Goal: Task Accomplishment & Management: Complete application form

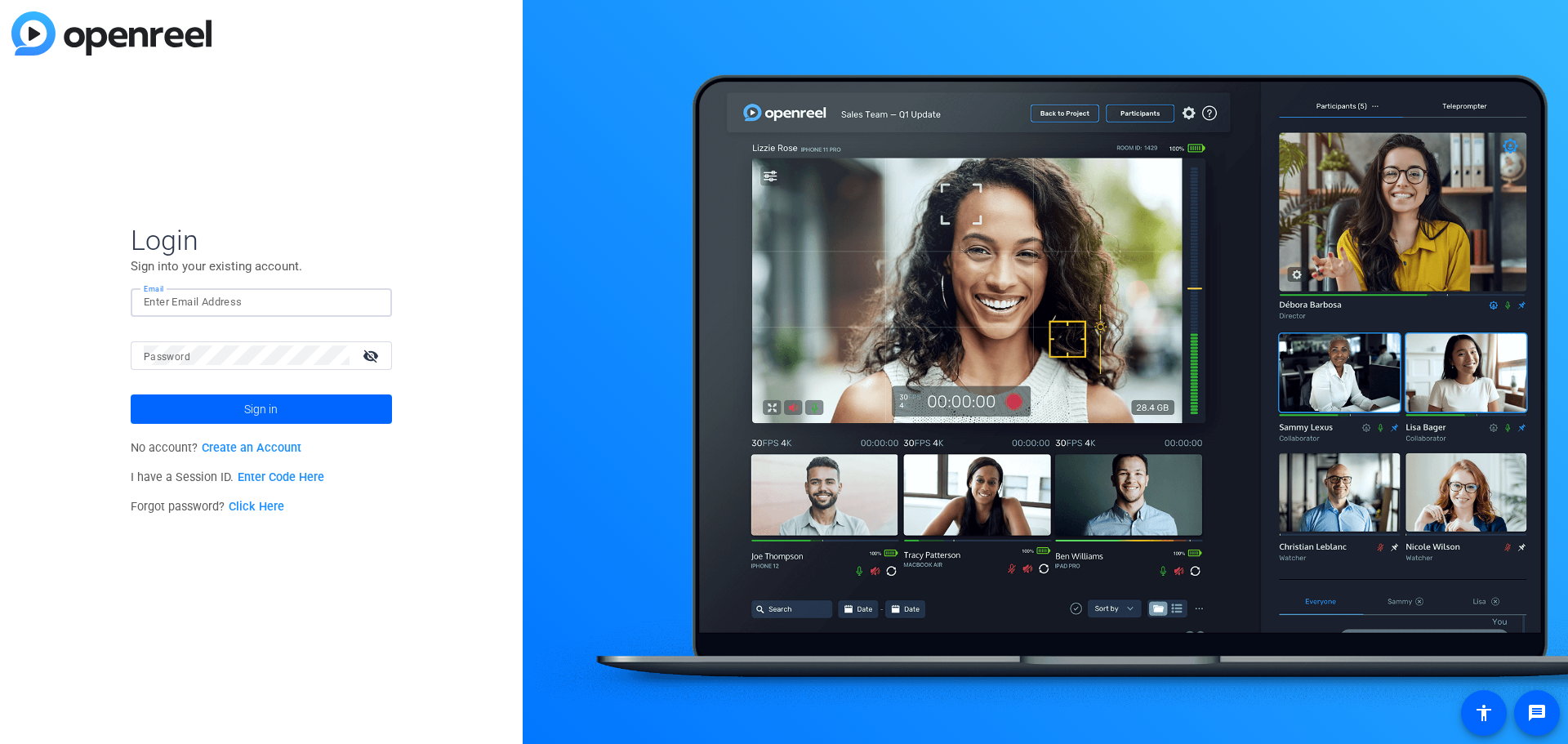
click at [222, 298] on input "Email" at bounding box center [262, 303] width 236 height 20
type input "[PERSON_NAME][EMAIL_ADDRESS][DOMAIN_NAME]"
click at [284, 478] on link "Enter Code Here" at bounding box center [281, 477] width 87 height 14
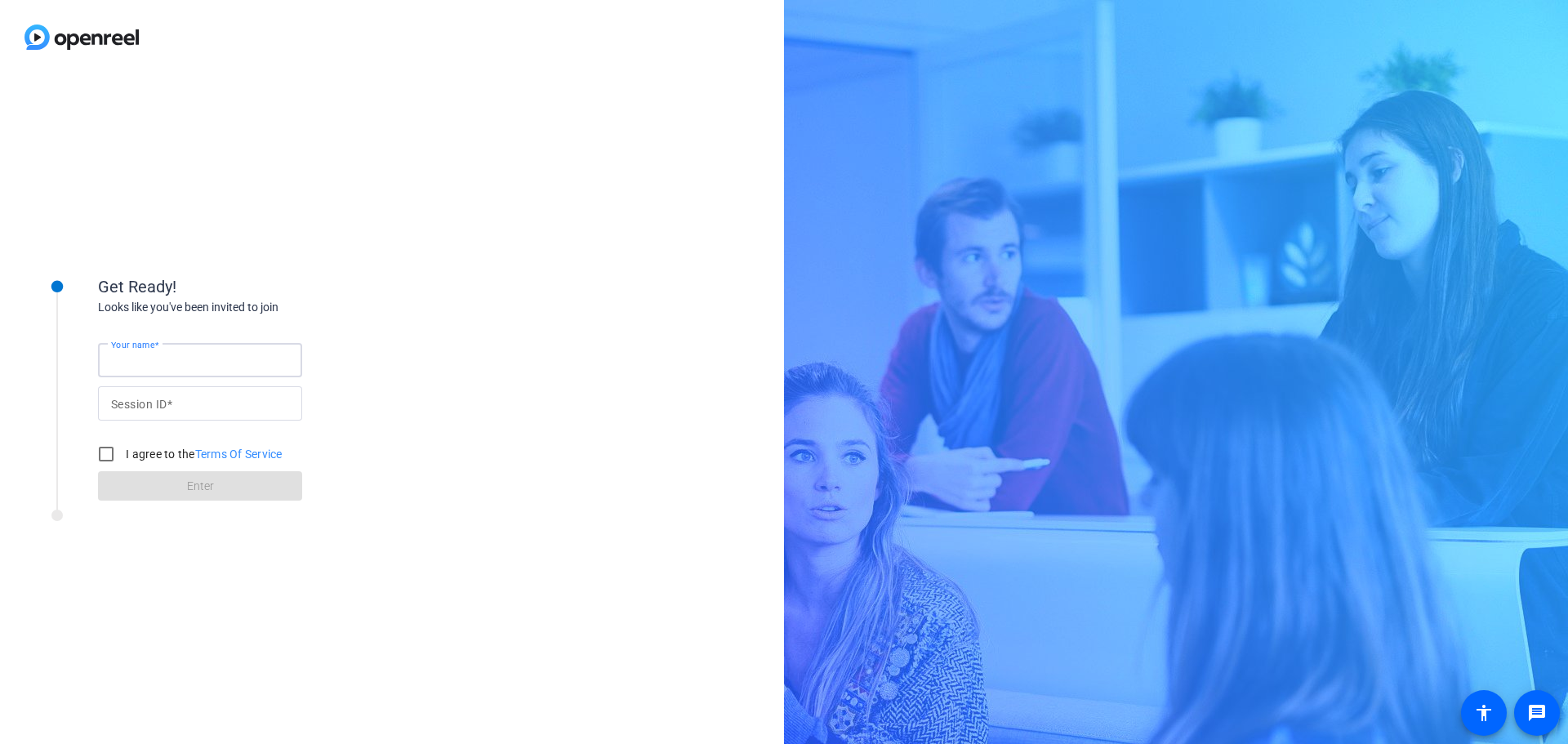
click at [201, 362] on input "Your name" at bounding box center [200, 361] width 178 height 20
type input "[PERSON_NAME]"
click at [173, 411] on input "Session ID" at bounding box center [200, 404] width 178 height 20
click at [104, 454] on input "I agree to the Terms Of Service" at bounding box center [106, 454] width 33 height 33
checkbox input "true"
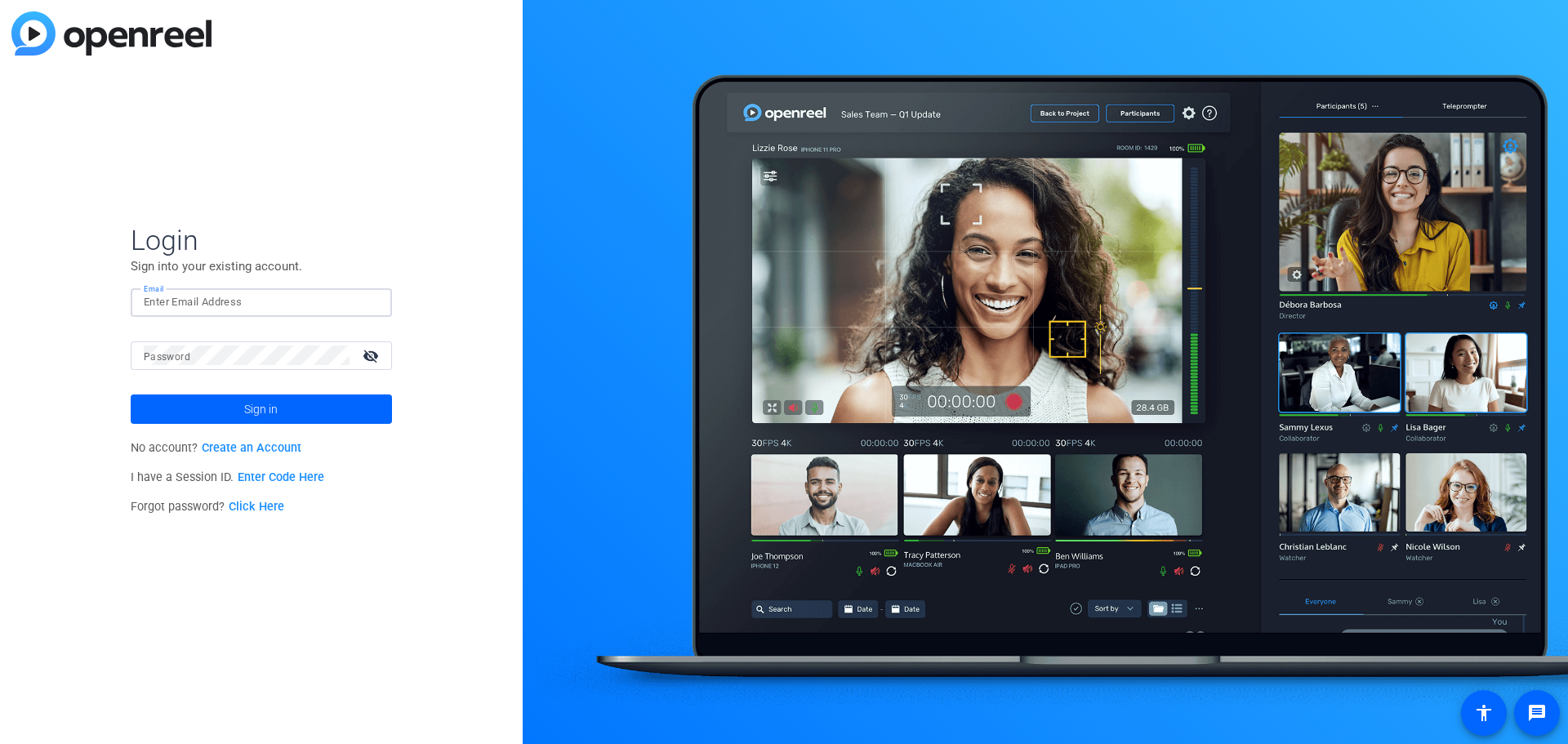
click at [254, 305] on input "Email" at bounding box center [262, 303] width 236 height 20
type input "sean@toplinefinancial.ca"
click at [243, 450] on link "Create an Account" at bounding box center [252, 448] width 100 height 14
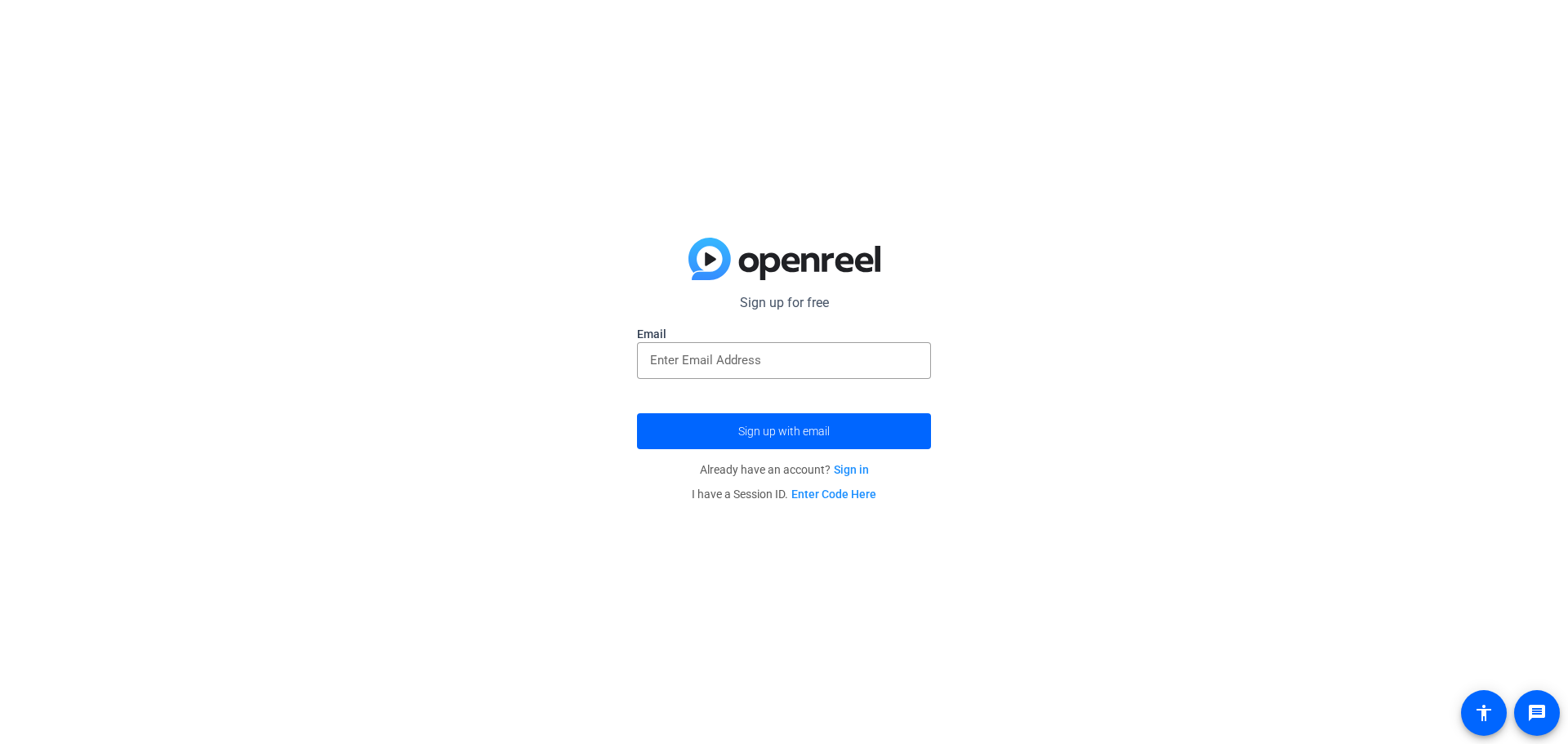
click at [697, 368] on input "email" at bounding box center [784, 361] width 268 height 20
type input "sean@toplinefinancial.ca"
click at [766, 431] on span "Sign up with email" at bounding box center [784, 431] width 91 height 0
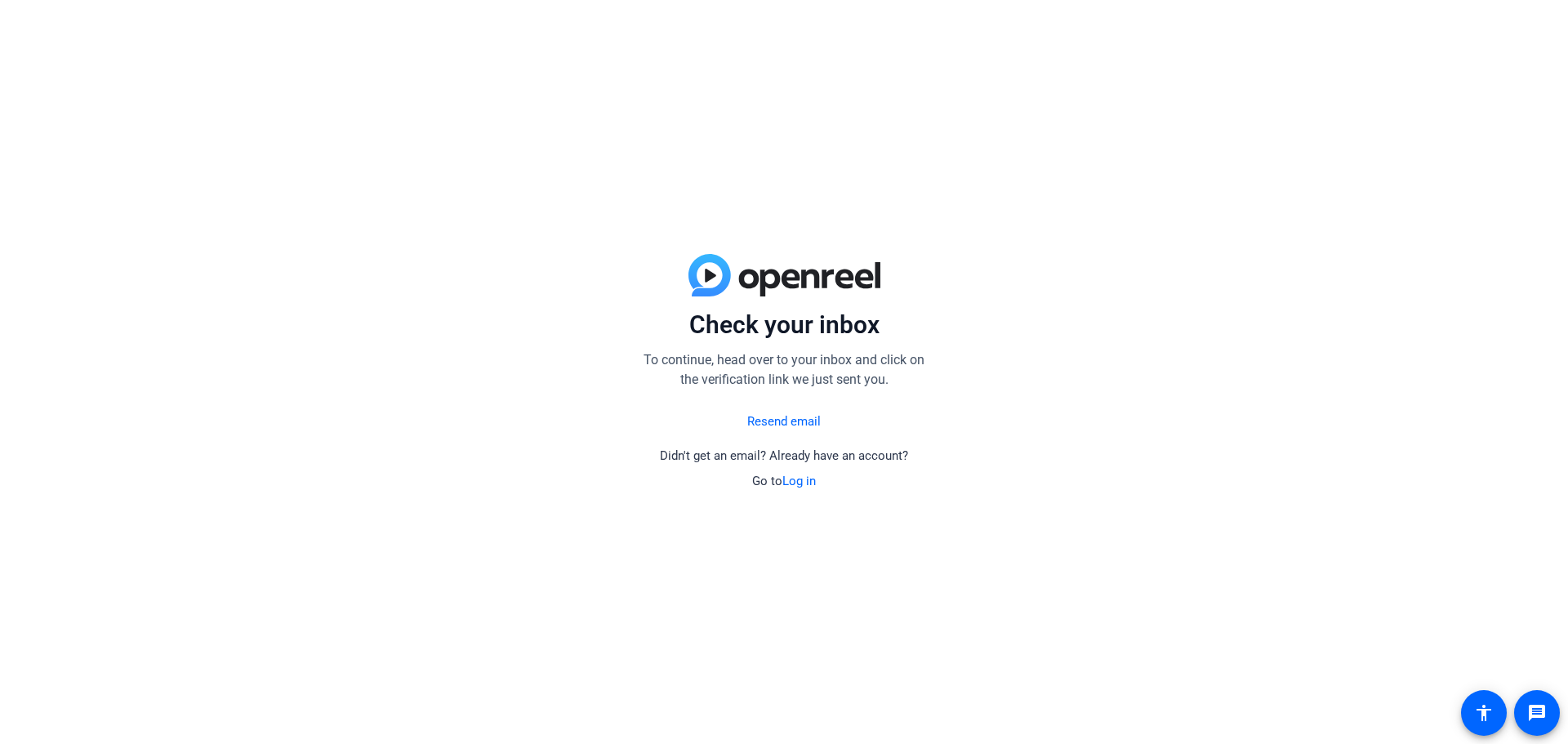
click at [770, 420] on link "Resend email" at bounding box center [784, 421] width 73 height 19
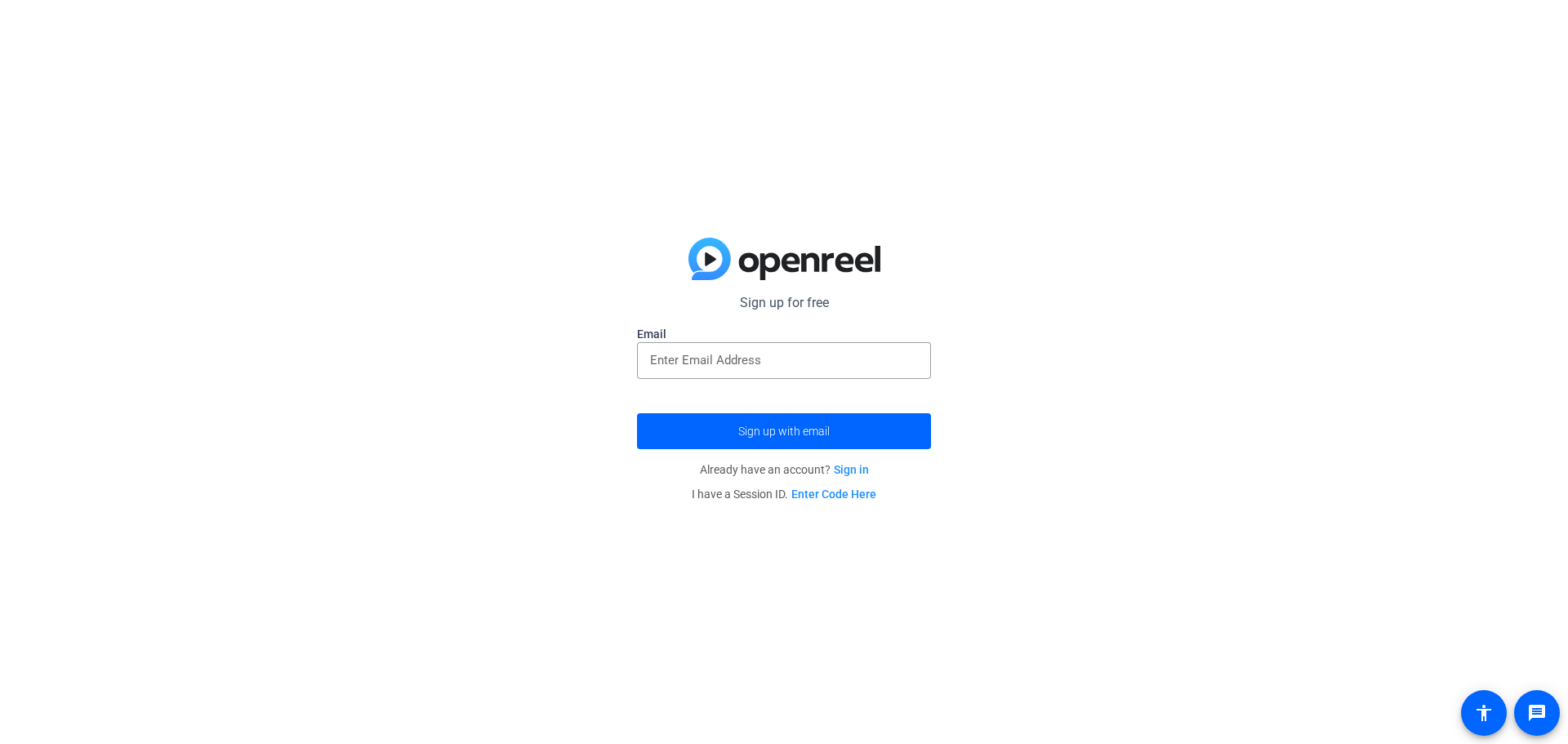
click at [739, 359] on input "email" at bounding box center [784, 361] width 268 height 20
click at [581, 411] on div "Sign up for free Email Sign up with email Already have an account? Sign in I ha…" at bounding box center [784, 372] width 1568 height 744
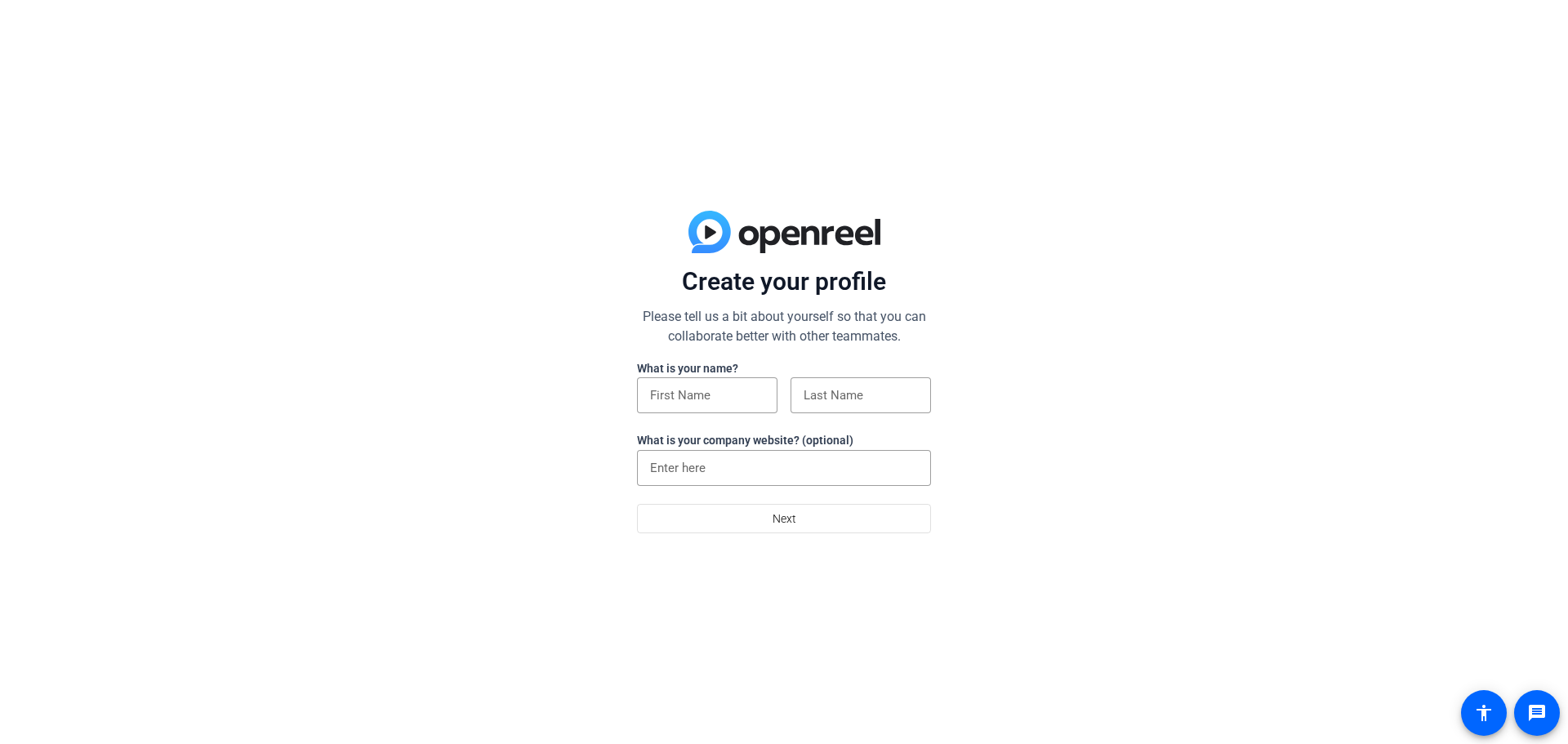
click at [707, 397] on input at bounding box center [707, 395] width 114 height 20
type input "Sean"
type input "Middaugh"
type input "TOPLINE Financial Advisors"
click at [828, 471] on input "TOPLINE Financial Advisors" at bounding box center [784, 469] width 268 height 20
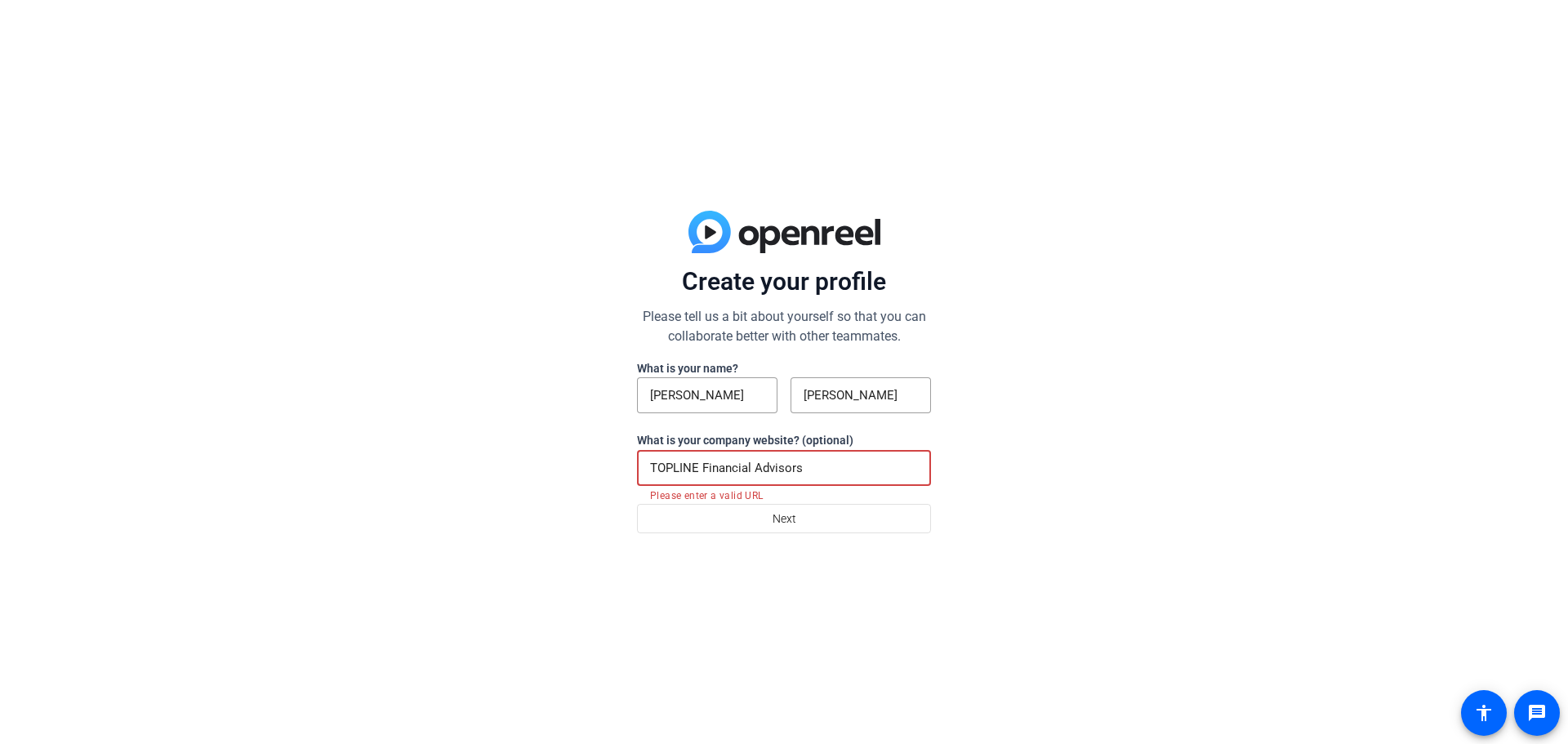
drag, startPoint x: 813, startPoint y: 464, endPoint x: 492, endPoint y: 474, distance: 321.2
click at [492, 474] on div "Create your profile Please tell us a bit about yourself so that you can collabo…" at bounding box center [784, 372] width 1568 height 744
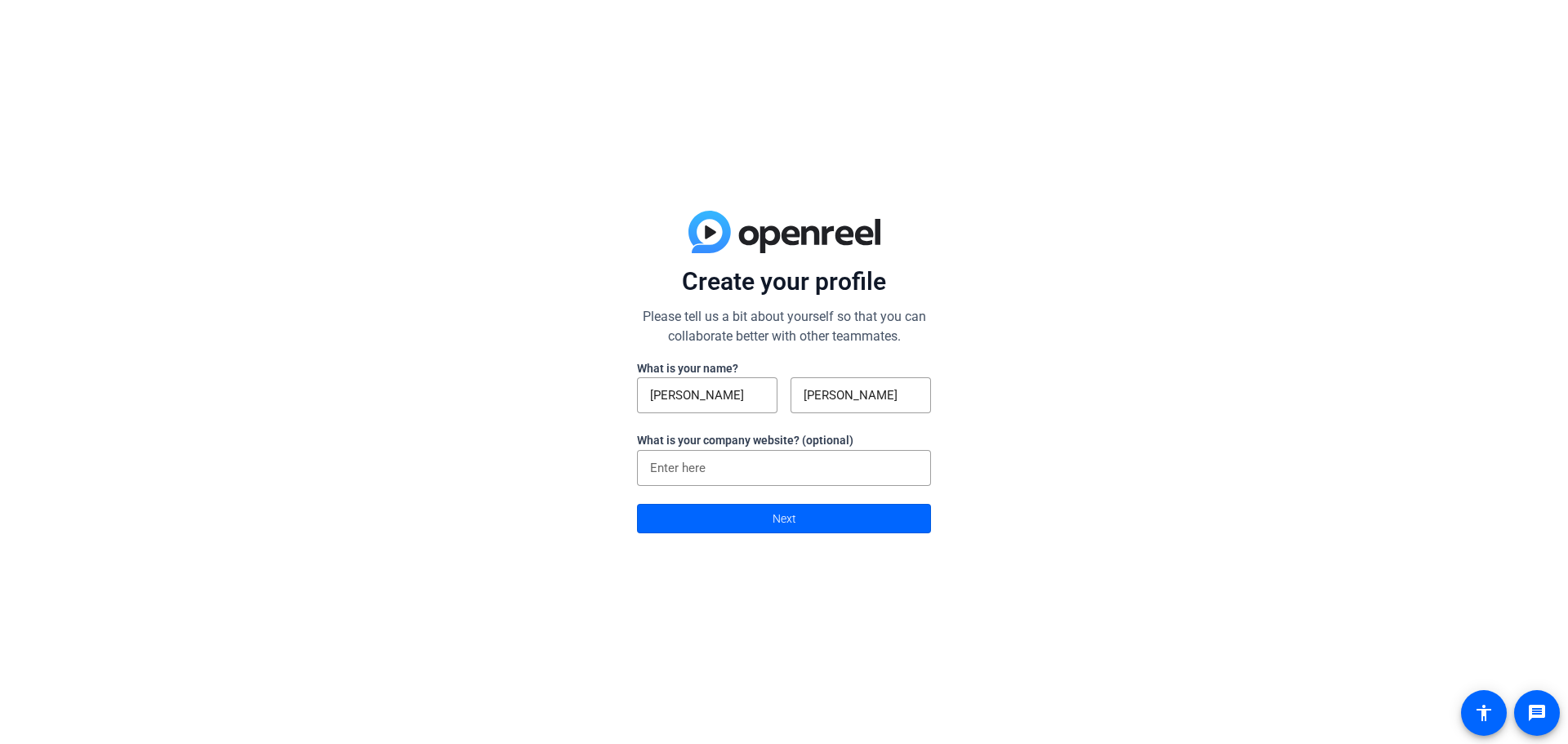
click at [1034, 505] on div "Create your profile Please tell us a bit about yourself so that you can collabo…" at bounding box center [784, 372] width 1568 height 744
click at [746, 515] on span at bounding box center [784, 518] width 293 height 39
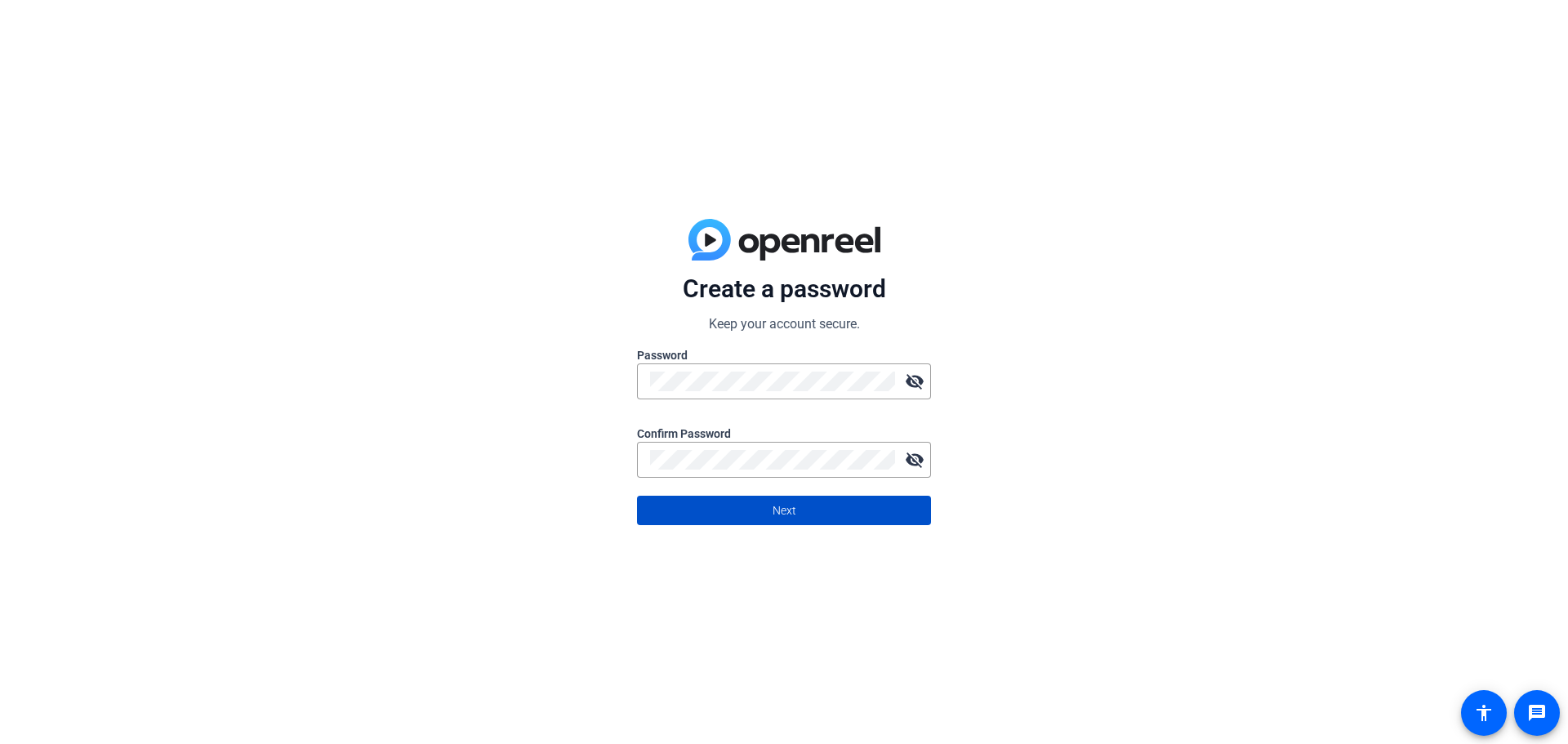
click at [830, 500] on span at bounding box center [784, 510] width 293 height 39
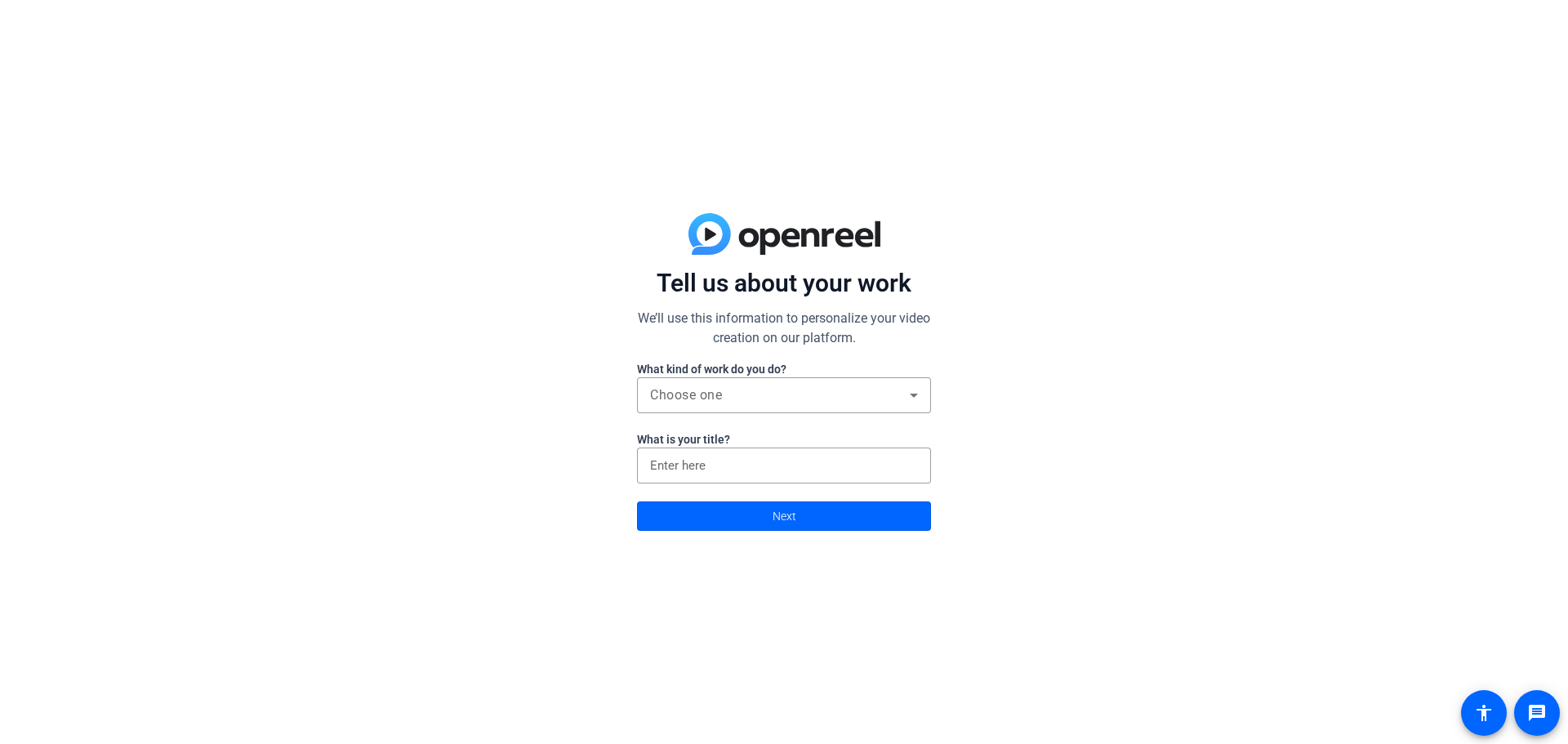
click at [744, 396] on div "Choose one" at bounding box center [780, 395] width 260 height 20
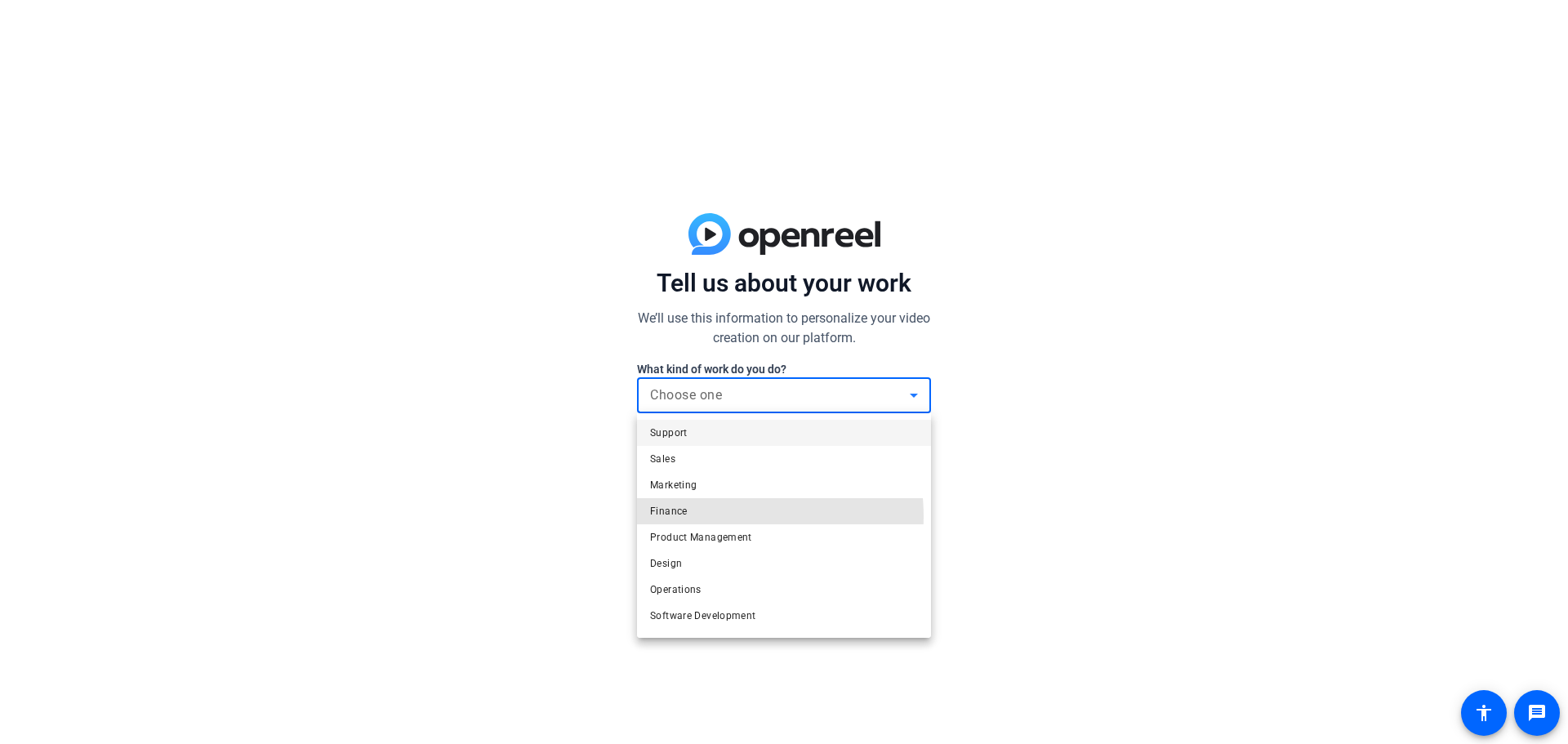
click at [701, 517] on mat-option "Finance" at bounding box center [784, 511] width 294 height 26
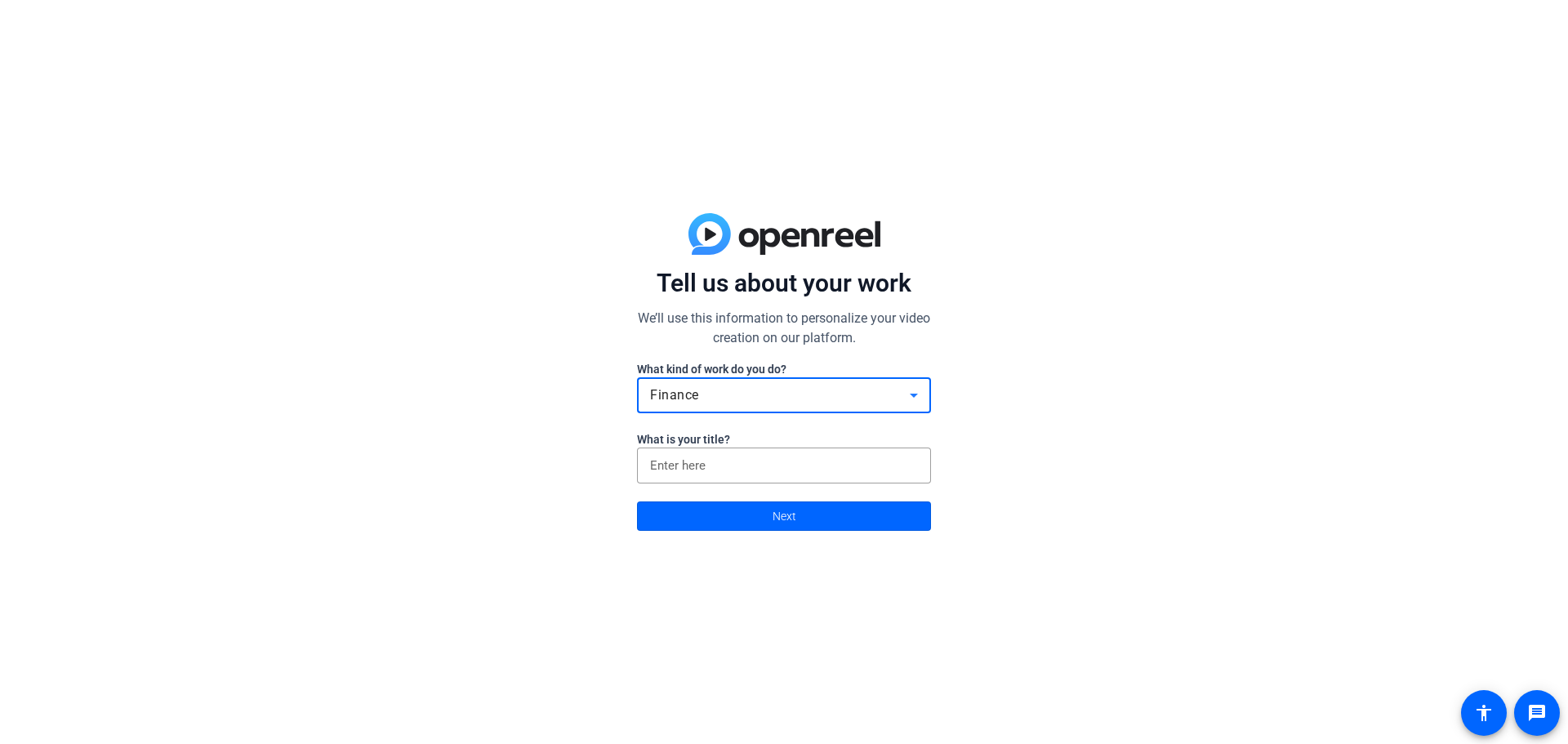
click at [707, 473] on input at bounding box center [784, 466] width 268 height 20
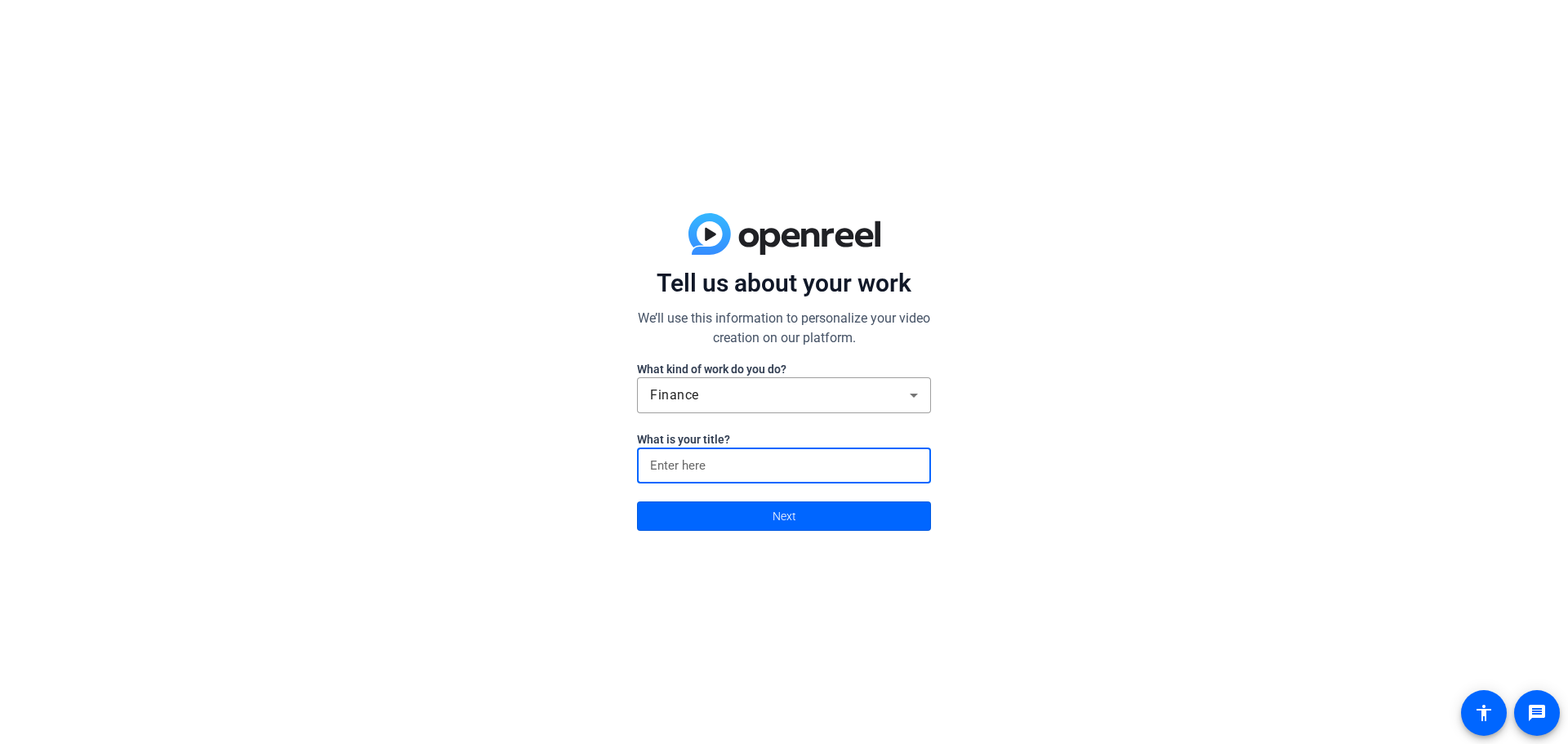
click at [730, 471] on input at bounding box center [784, 466] width 268 height 20
click at [723, 518] on span at bounding box center [784, 516] width 293 height 39
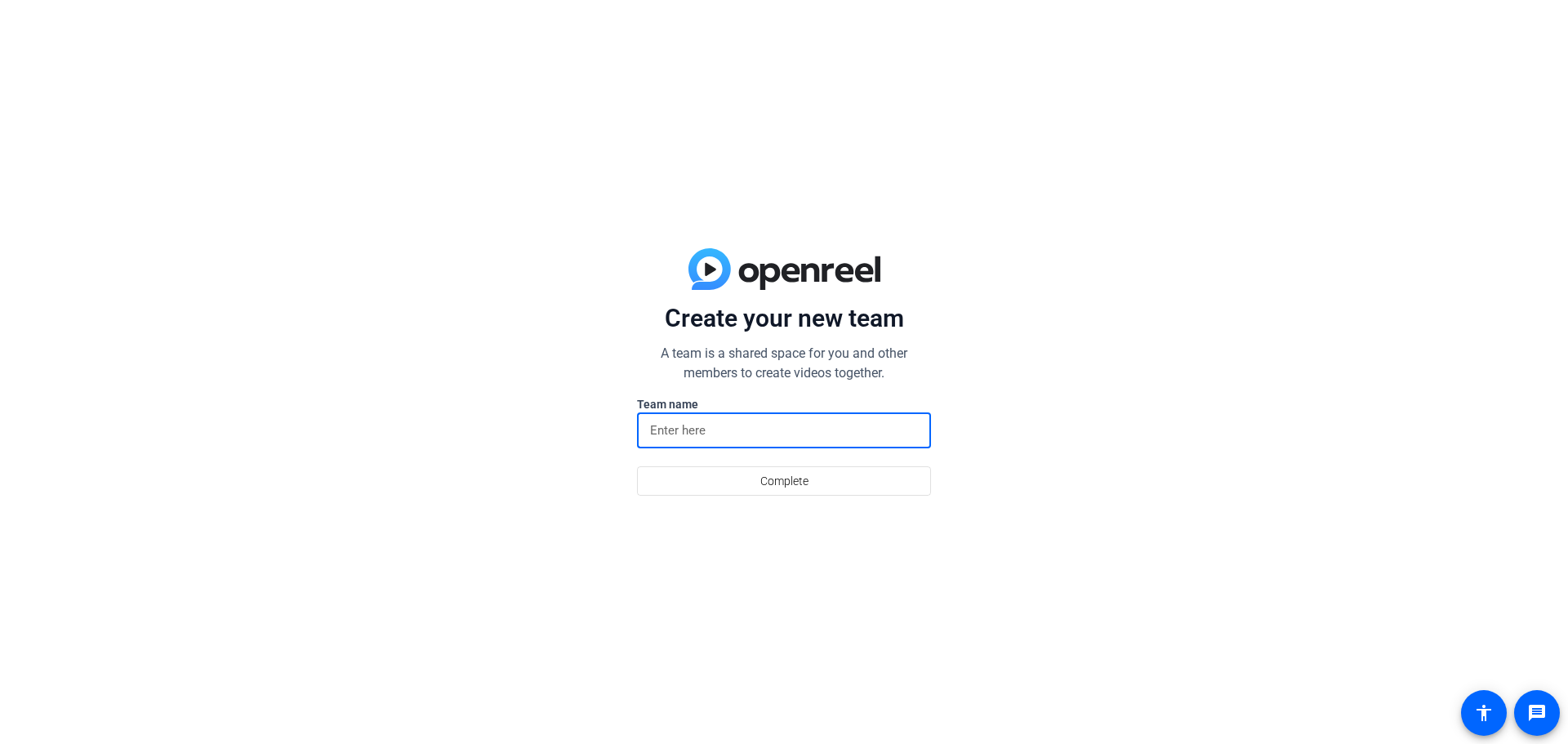
click at [718, 428] on input at bounding box center [784, 430] width 268 height 20
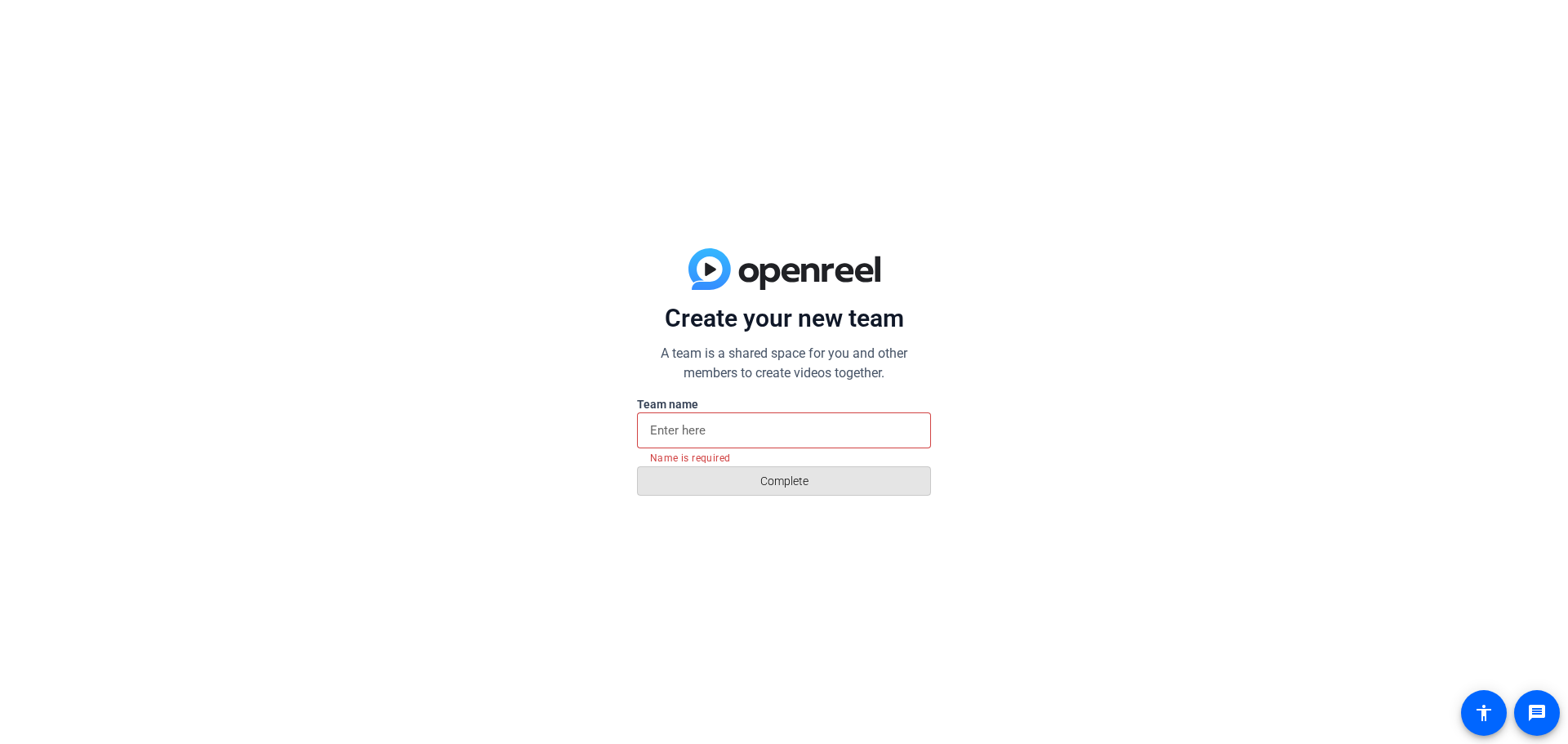
click at [726, 477] on span at bounding box center [784, 480] width 293 height 39
click at [714, 430] on input at bounding box center [784, 430] width 268 height 20
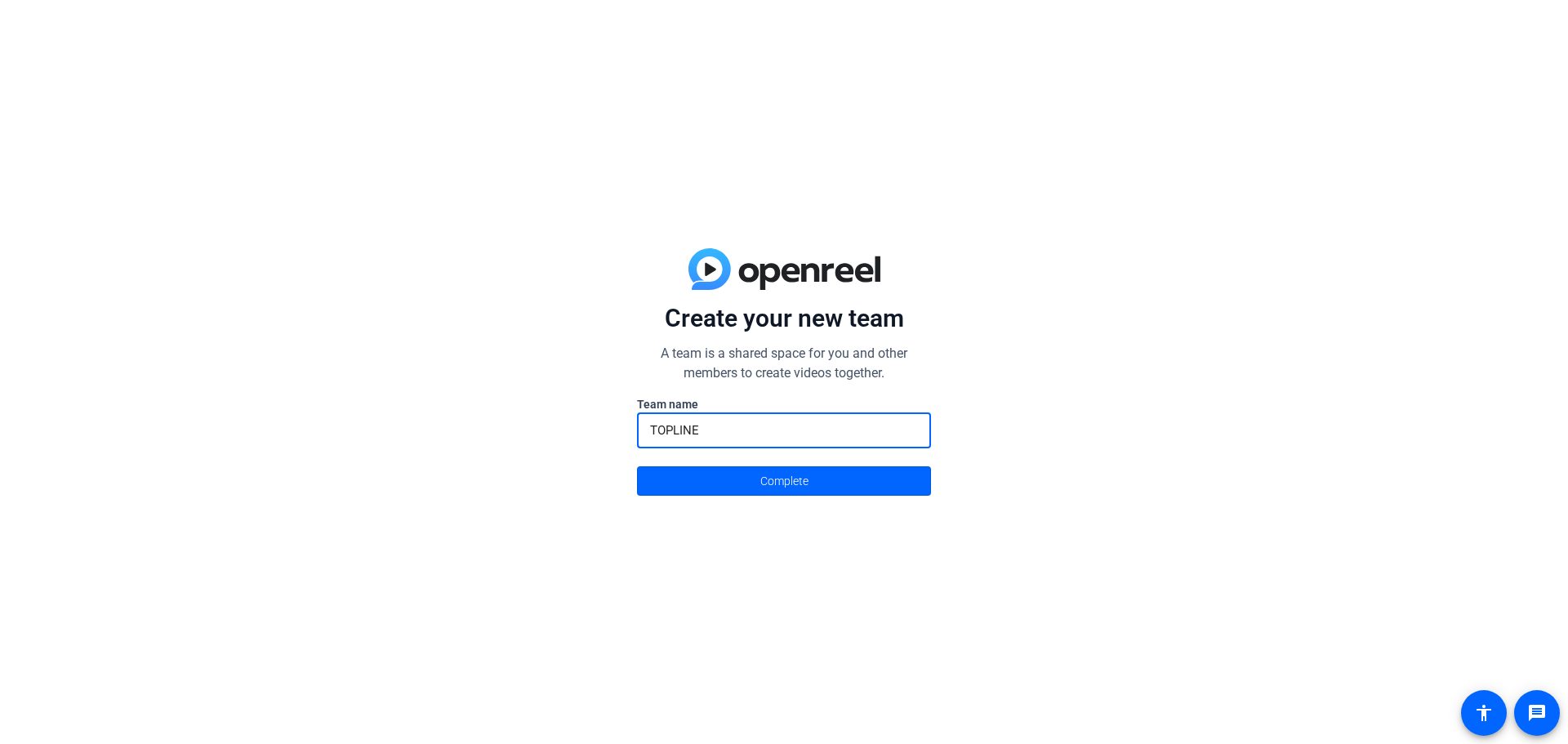
type input "TOPLINE"
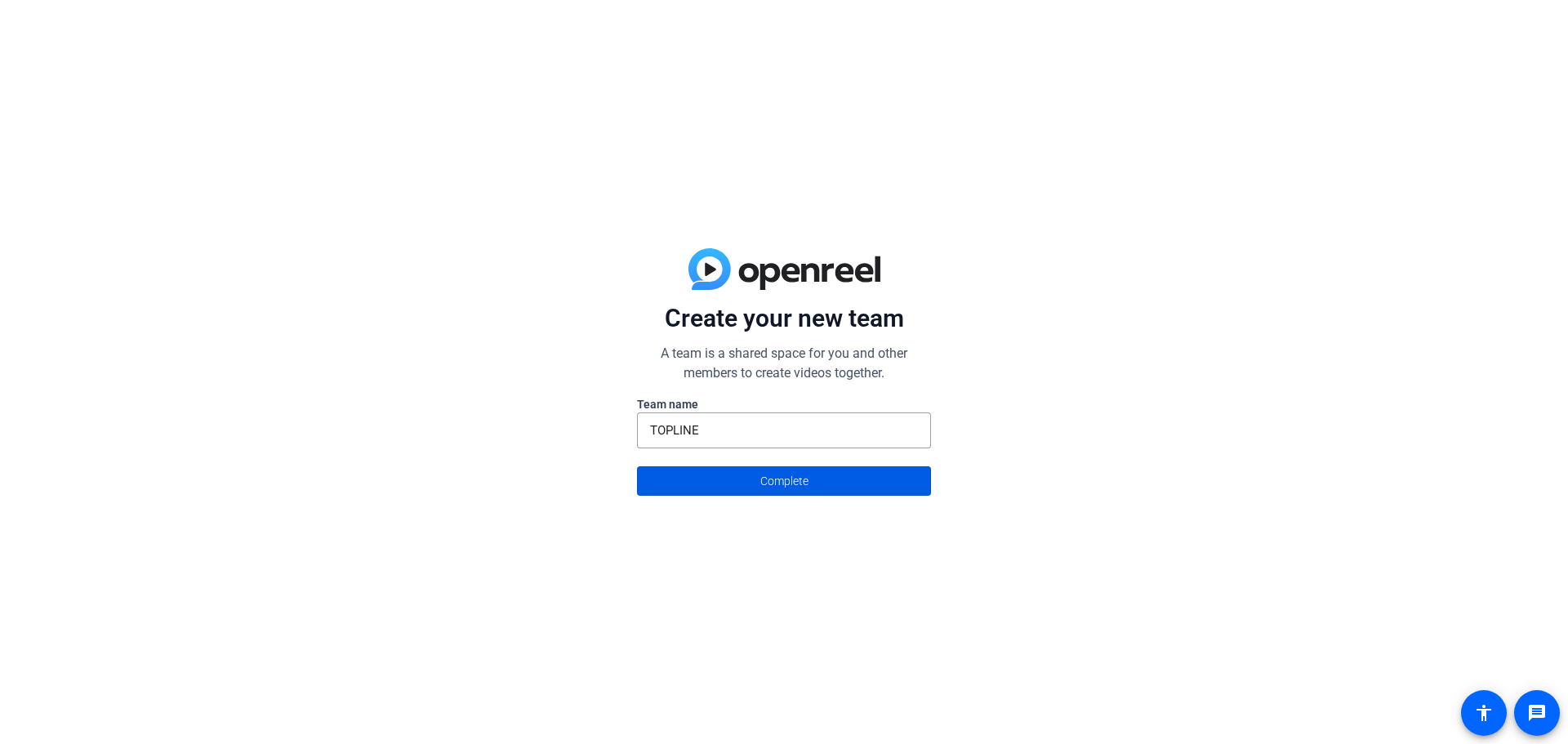
click at [721, 498] on span at bounding box center [784, 480] width 293 height 39
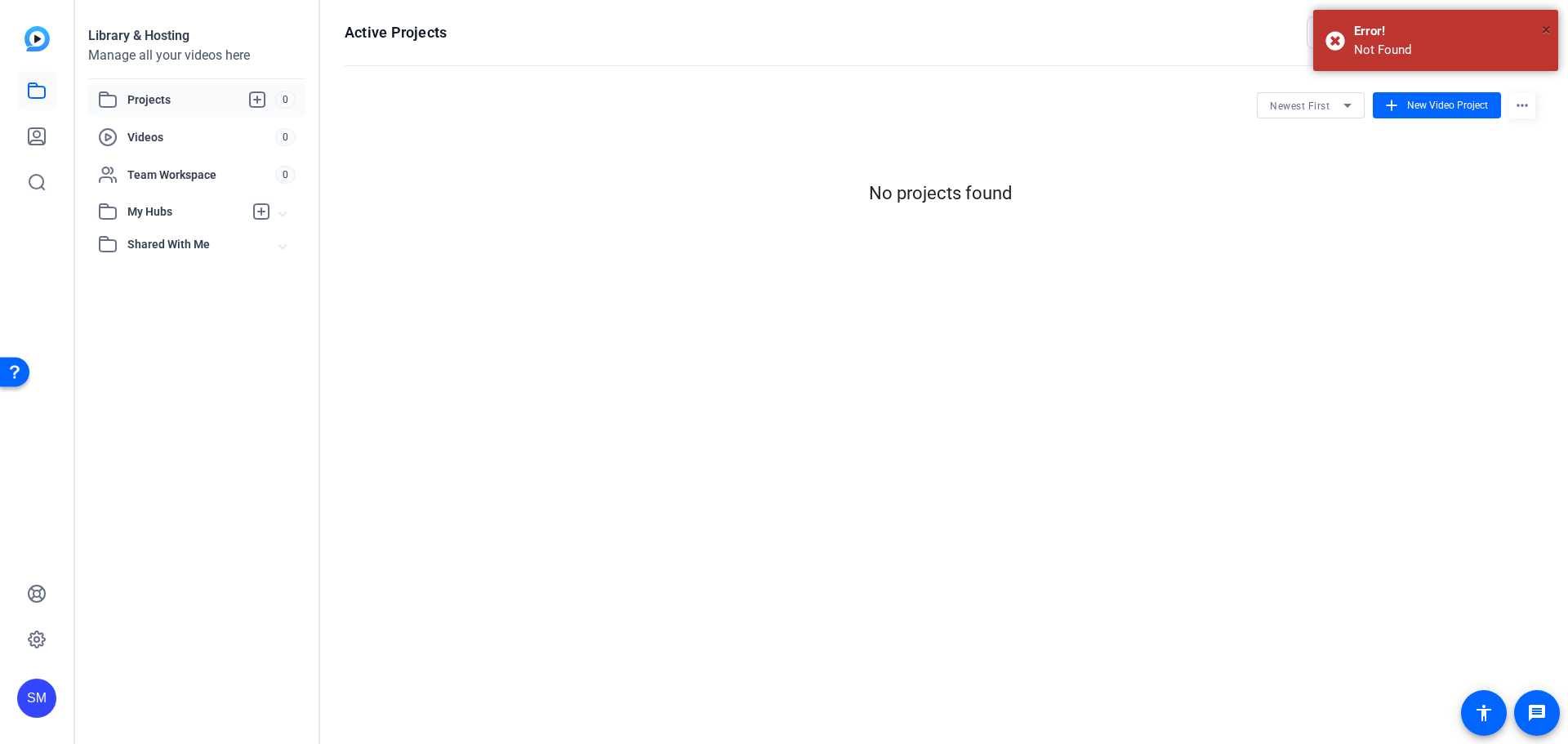
click at [1544, 31] on span "×" at bounding box center [1546, 30] width 9 height 20
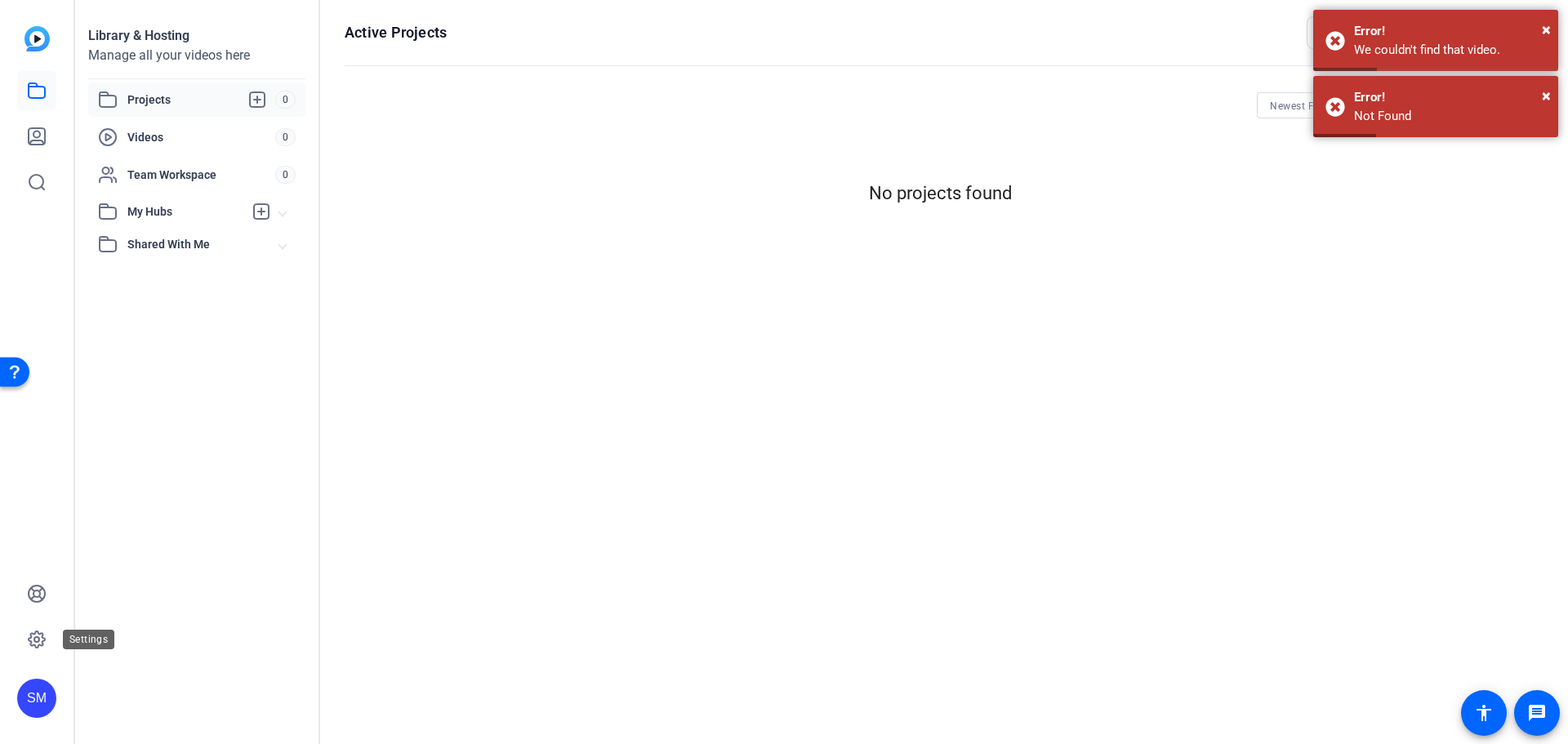
click at [32, 638] on icon at bounding box center [37, 640] width 16 height 16
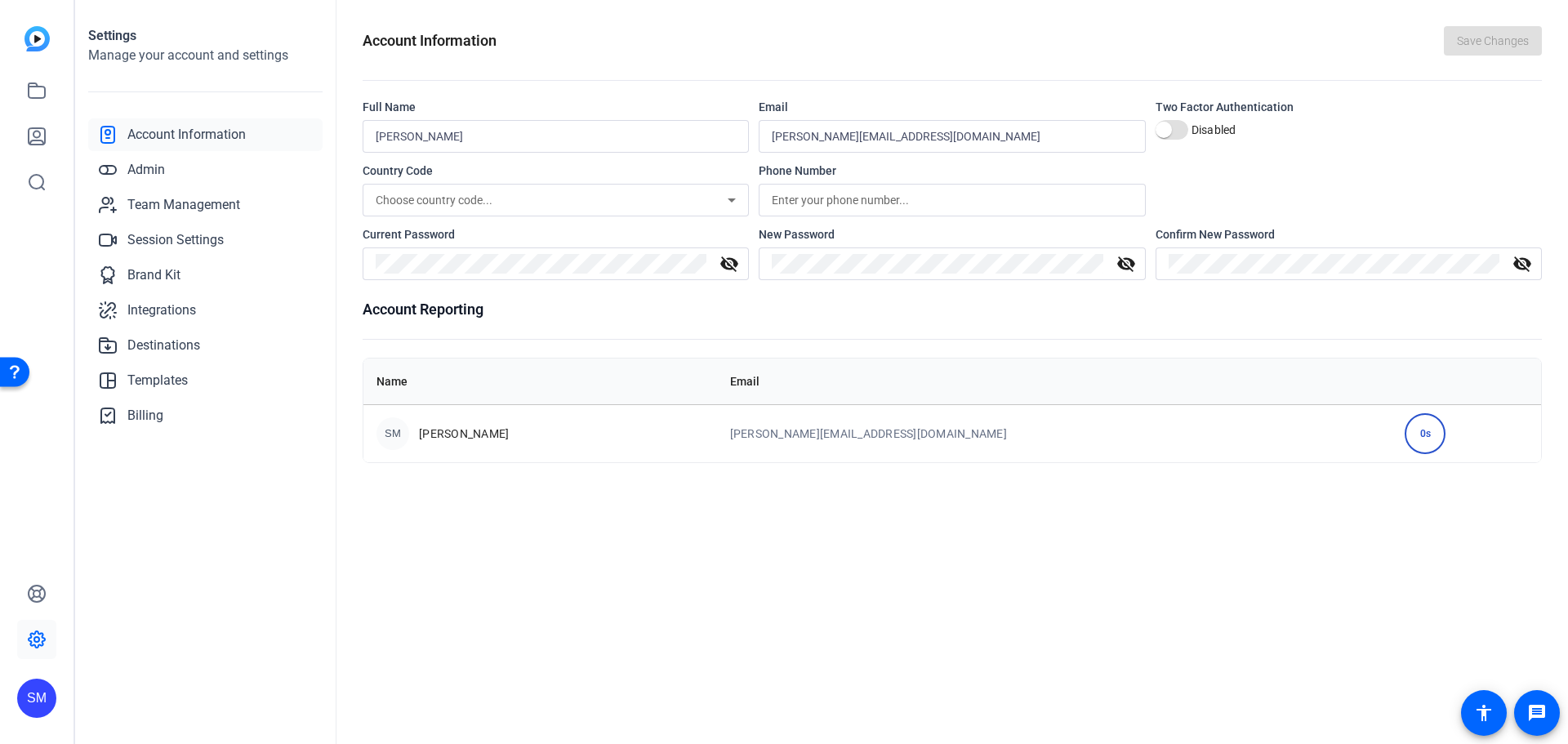
click at [855, 605] on div "Account Information Save Changes Full Name Sean Middaugh Email sean@toplinefina…" at bounding box center [951, 372] width 1231 height 744
click at [26, 690] on div "SM" at bounding box center [36, 698] width 39 height 39
click at [196, 684] on mat-icon "logout" at bounding box center [197, 685] width 20 height 20
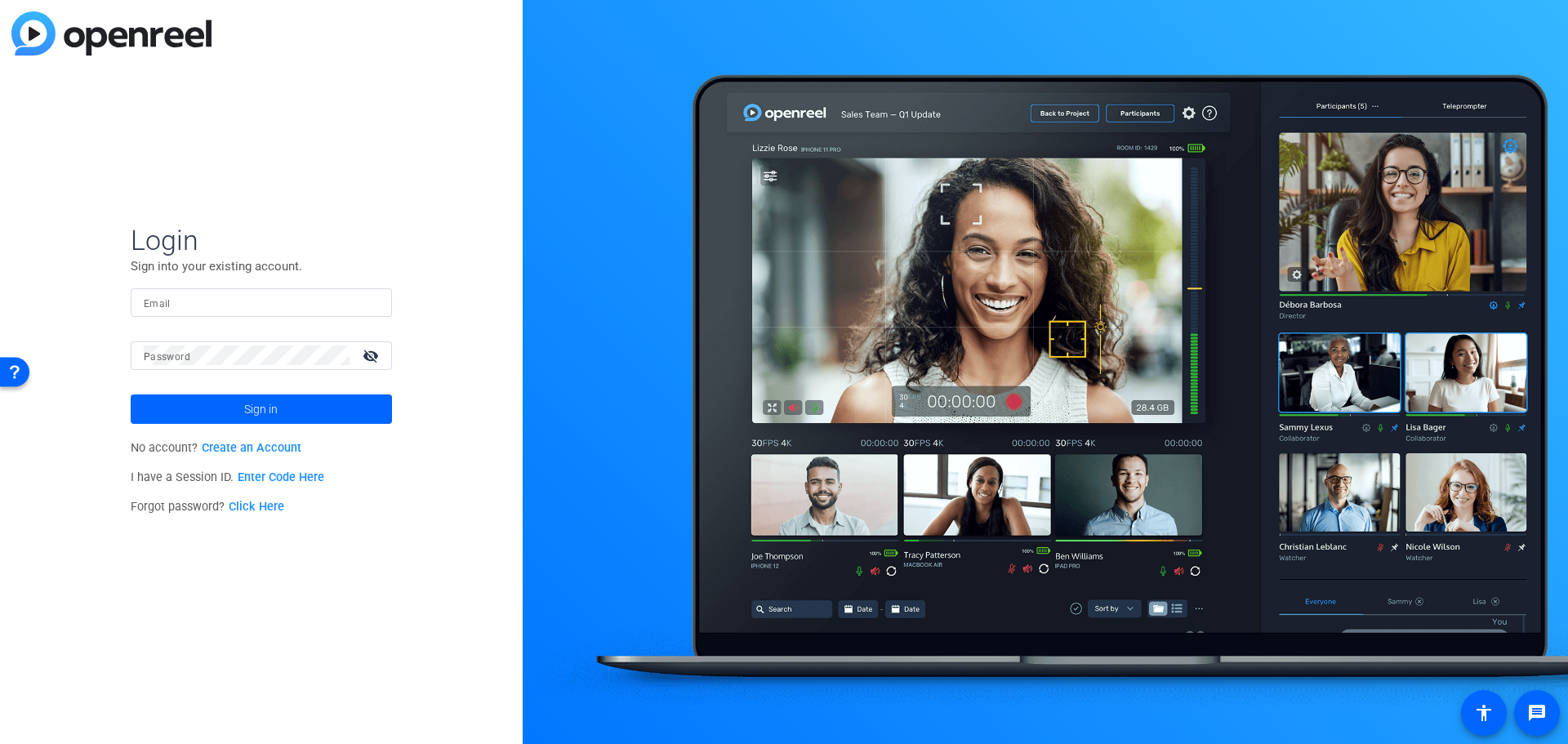
type input "sean@toplinefinancial.ca"
type input "[PERSON_NAME][EMAIL_ADDRESS][DOMAIN_NAME]"
click at [293, 478] on link "Enter Code Here" at bounding box center [281, 477] width 87 height 14
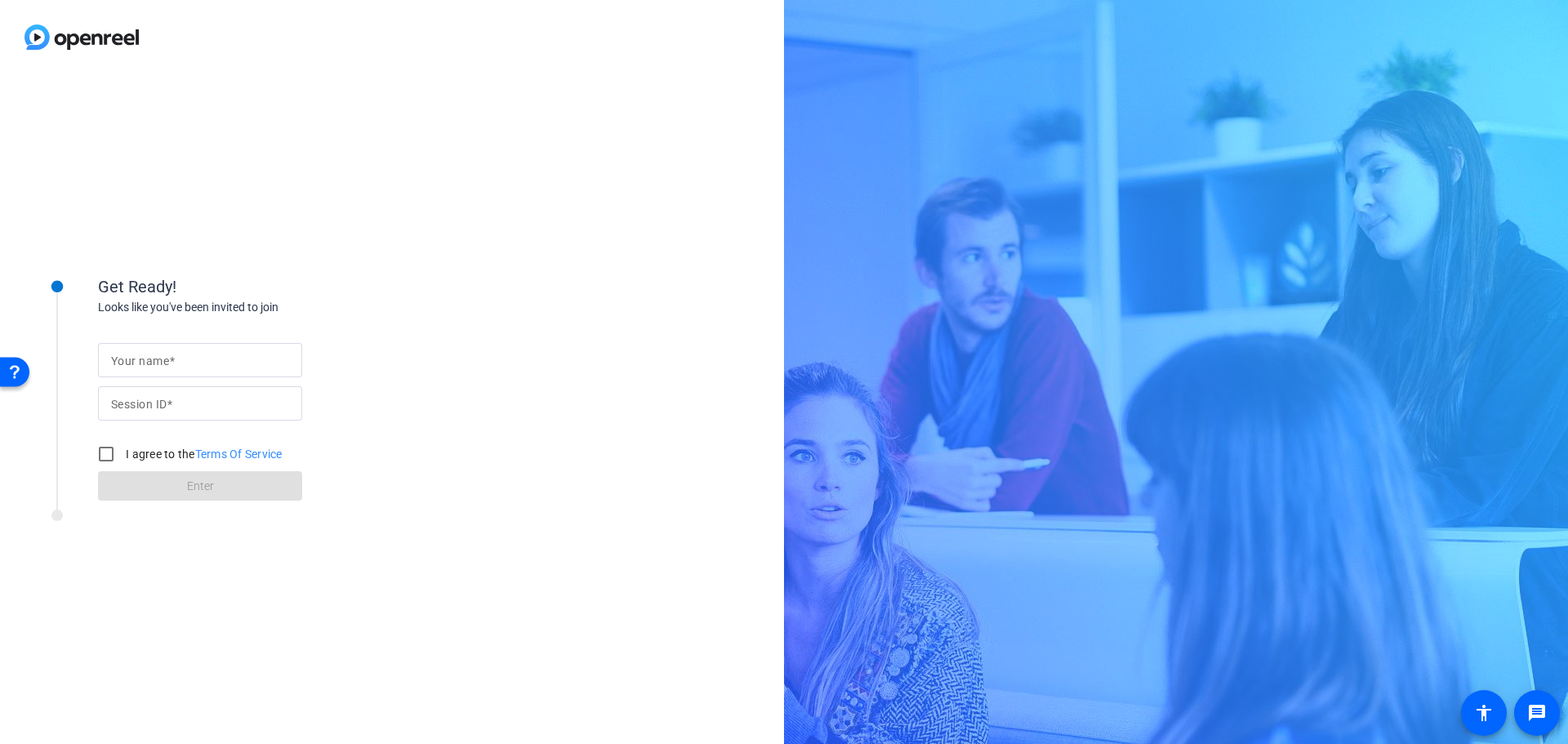
click at [228, 363] on input "Your name" at bounding box center [200, 361] width 178 height 20
type input "[PERSON_NAME]"
click at [205, 404] on input "Session ID" at bounding box center [200, 404] width 178 height 20
type input "438037"
click at [105, 454] on input "I agree to the Terms Of Service" at bounding box center [106, 454] width 33 height 33
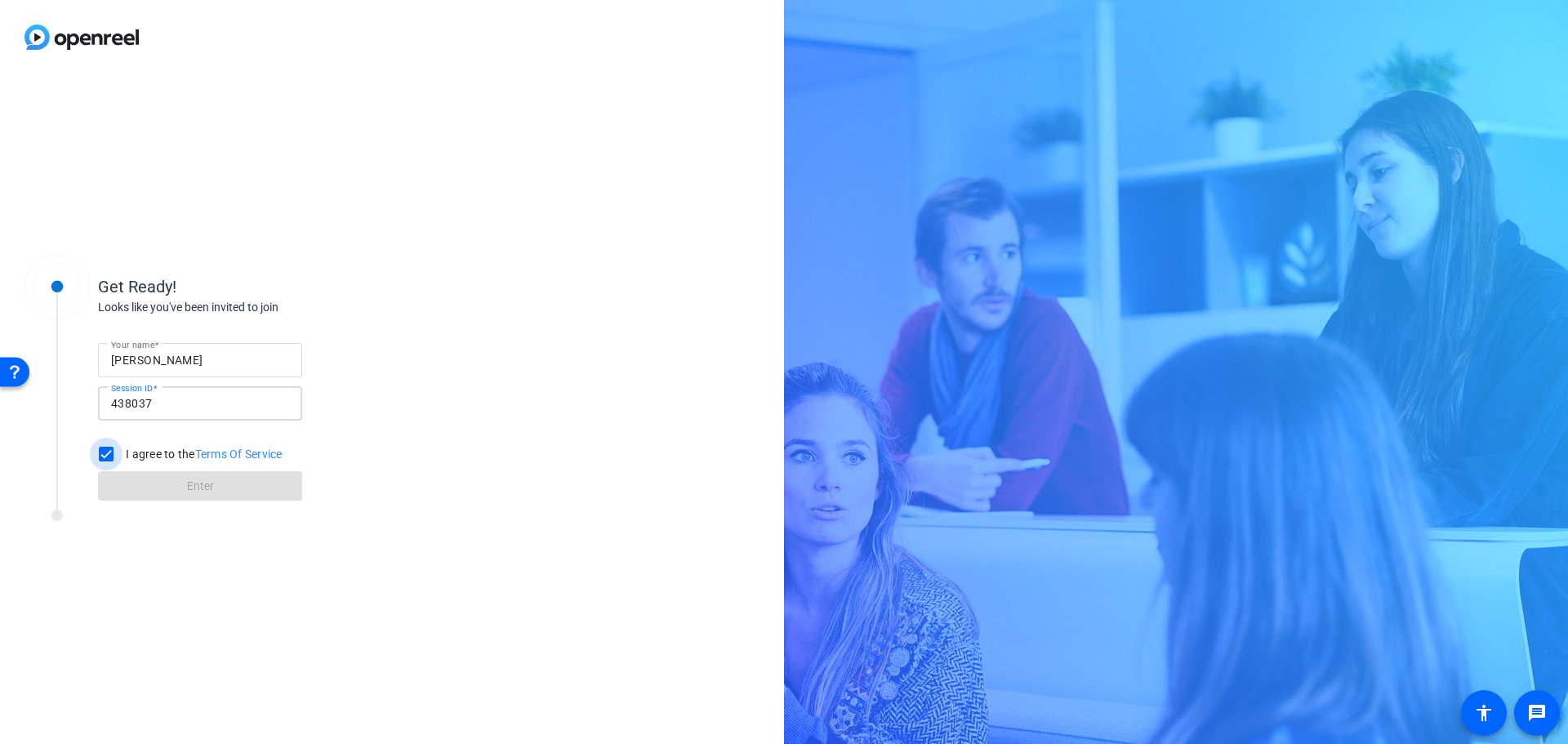
checkbox input "true"
click at [153, 479] on span at bounding box center [199, 486] width 204 height 39
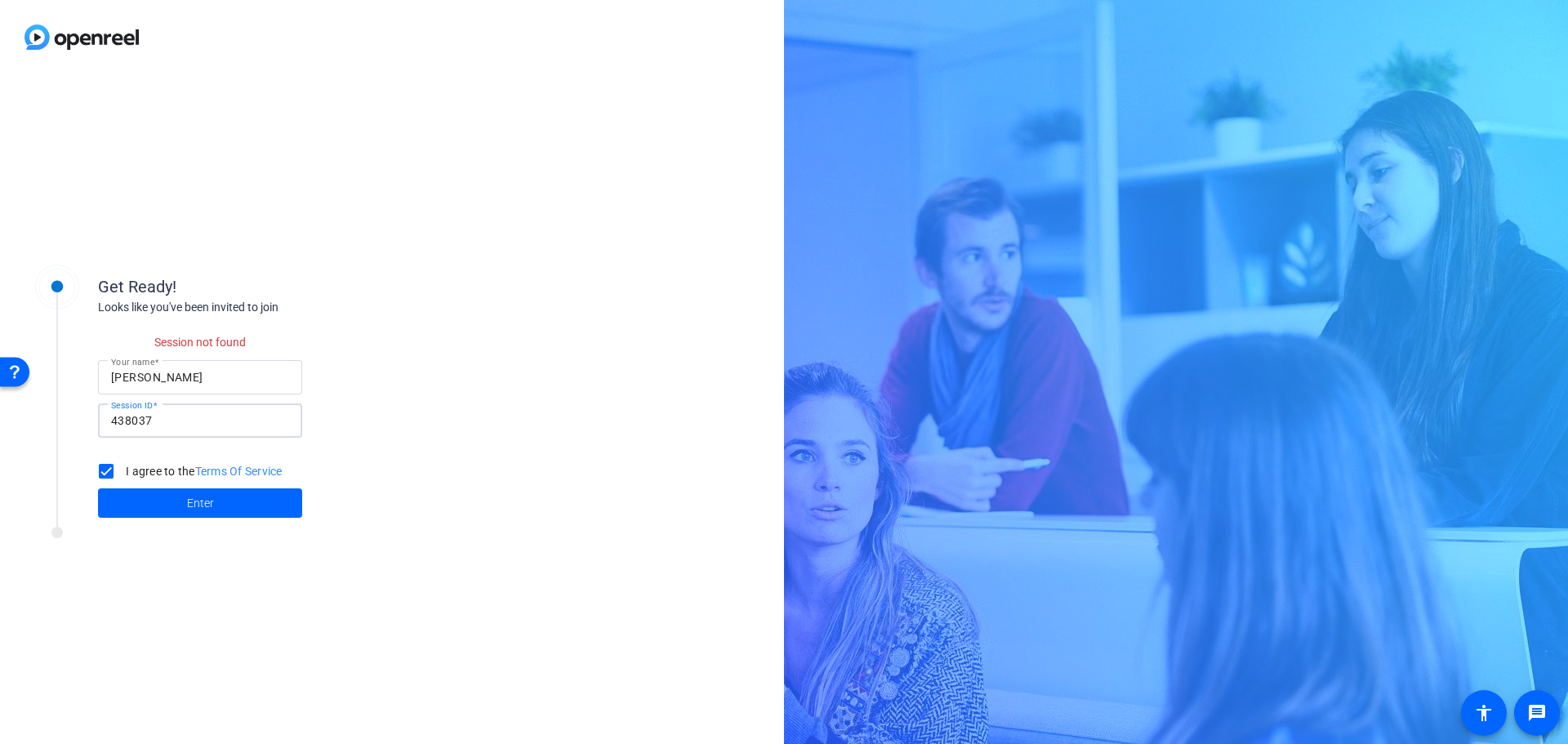
drag, startPoint x: 178, startPoint y: 420, endPoint x: 0, endPoint y: 427, distance: 178.1
click at [0, 427] on div "Get Ready! Looks like you've been invited to join Session not found Your name S…" at bounding box center [391, 409] width 784 height 670
paste input
paste input "csDz"
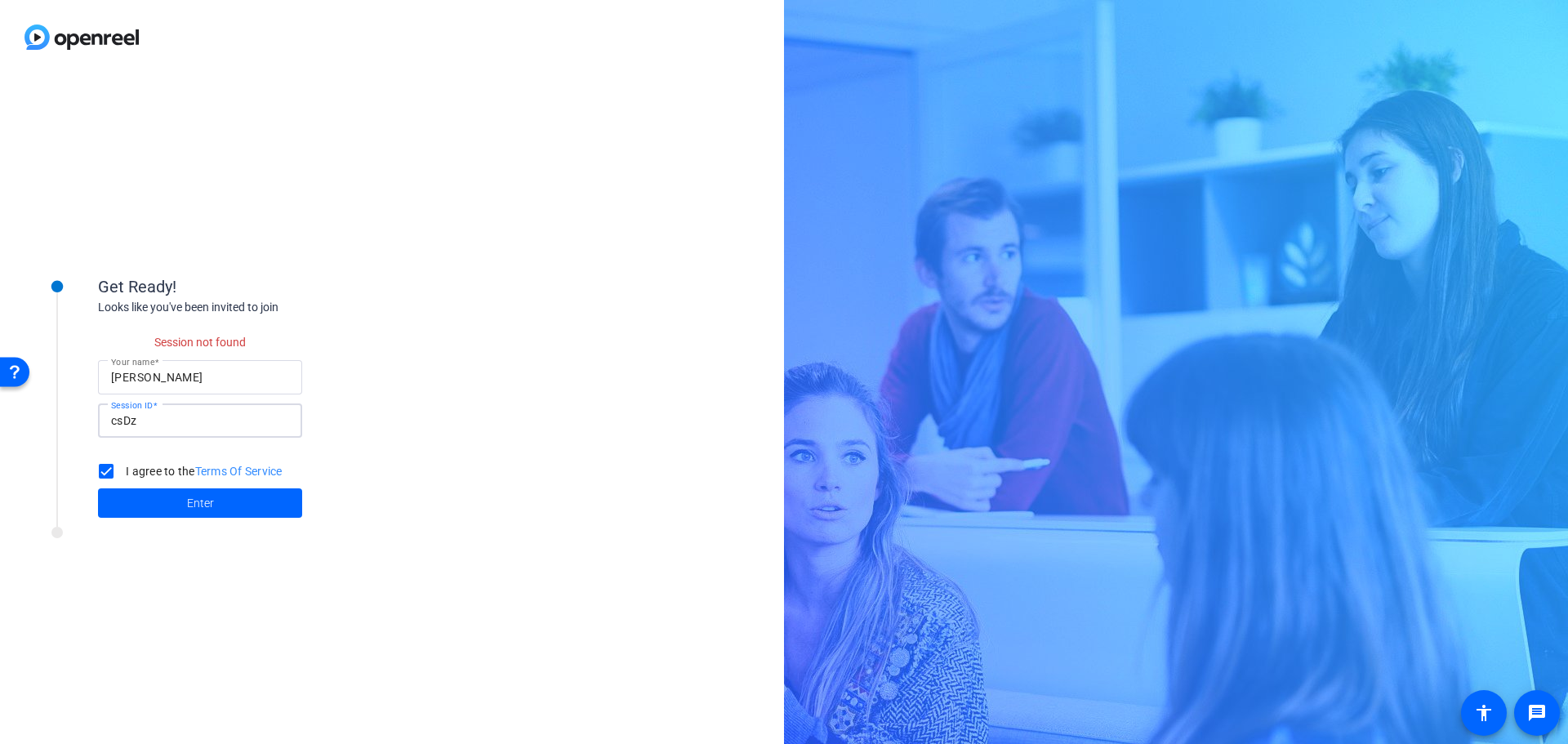
type input "csDz"
click at [174, 503] on span at bounding box center [199, 503] width 204 height 39
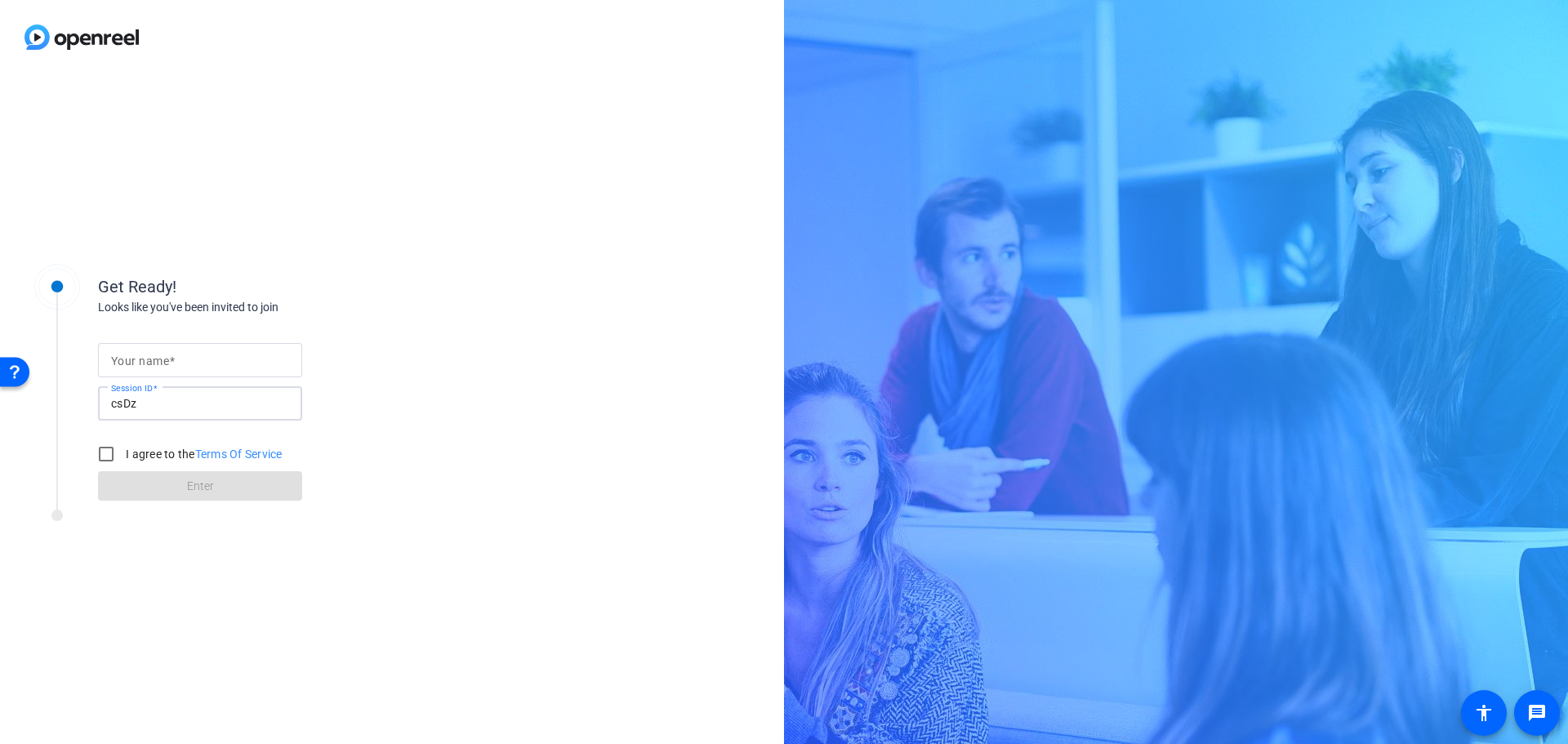
drag, startPoint x: 171, startPoint y: 410, endPoint x: 71, endPoint y: 411, distance: 100.0
click at [71, 411] on div "Get Ready! Looks like you've been invited to join Your name Session ID csDz I a…" at bounding box center [220, 378] width 409 height 265
drag, startPoint x: 135, startPoint y: 411, endPoint x: 71, endPoint y: 411, distance: 64.0
click at [71, 411] on div "Get Ready! Looks like you've been invited to join Your name Session ID csDz I a…" at bounding box center [220, 378] width 409 height 265
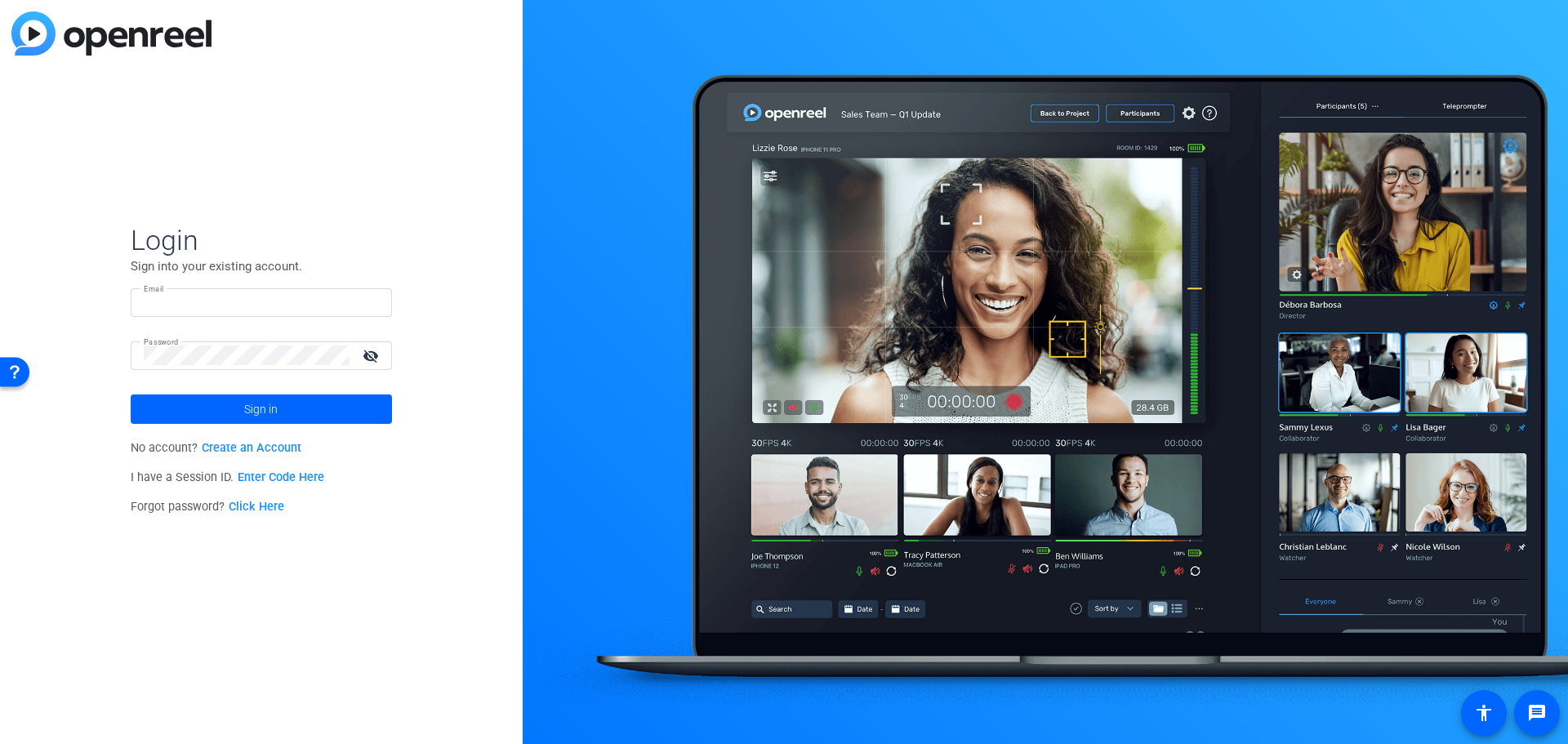
type input "sean@toplinefinancial.ca"
click at [284, 414] on span at bounding box center [261, 409] width 261 height 39
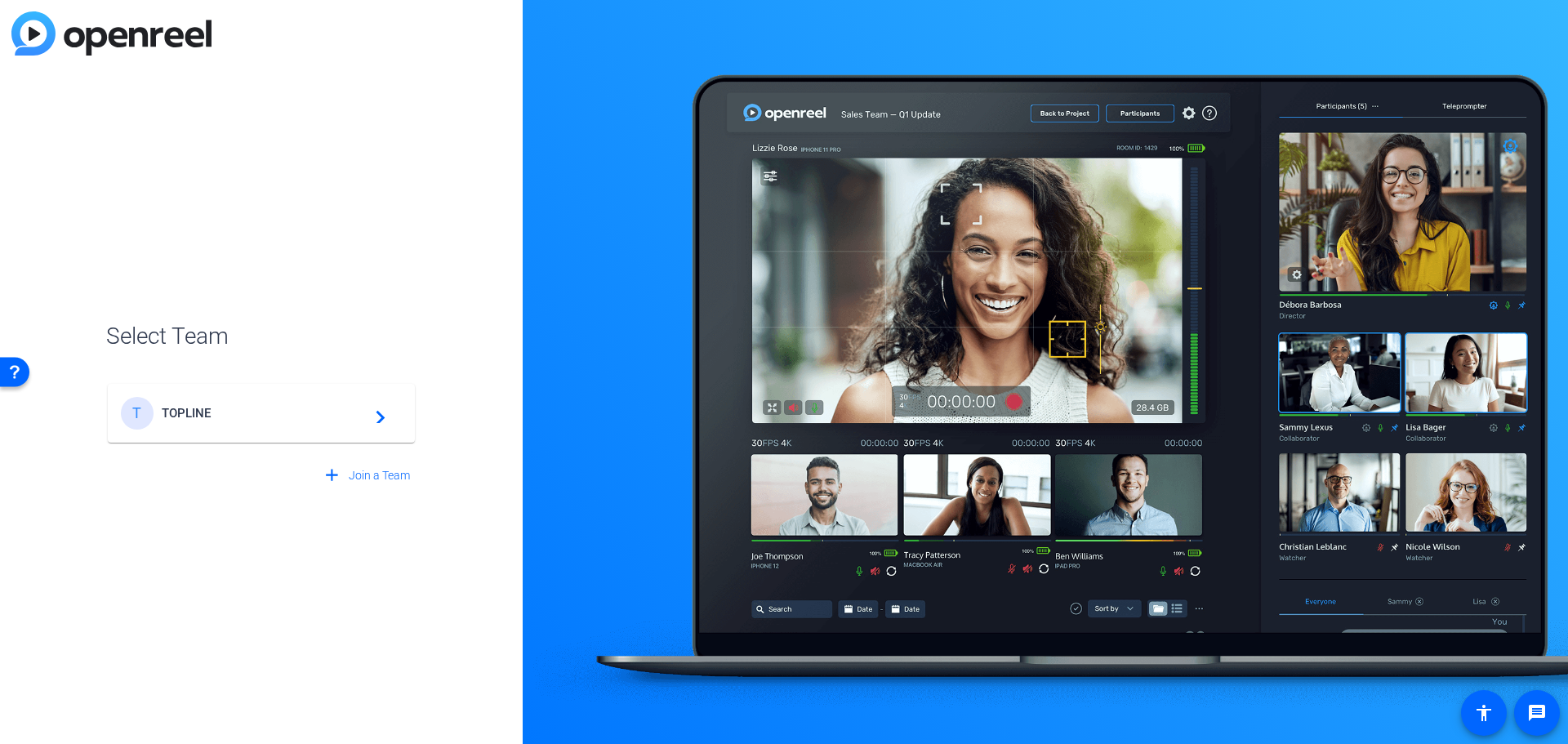
click at [277, 422] on div "T TOPLINE navigate_next" at bounding box center [261, 413] width 281 height 33
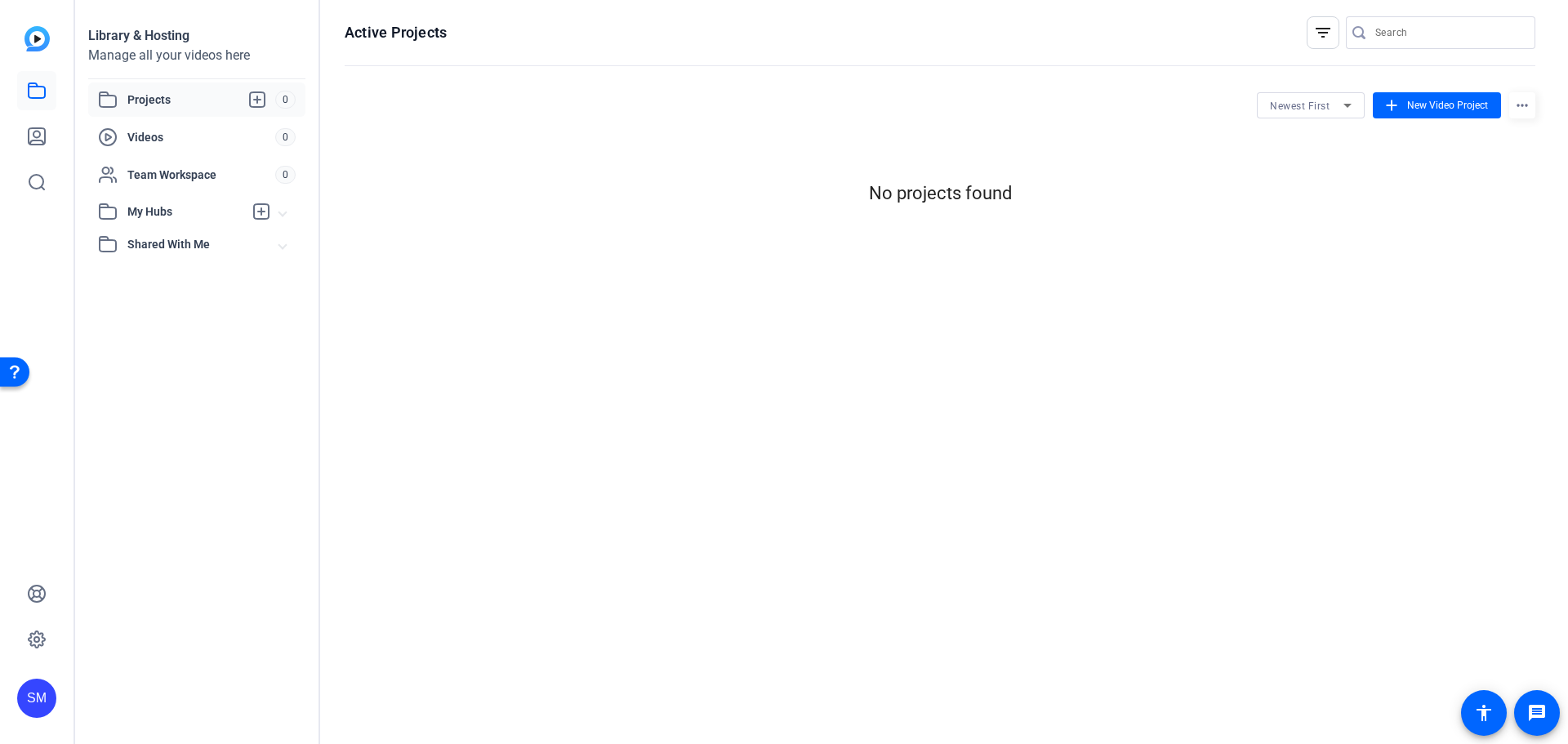
click at [190, 130] on span "Videos" at bounding box center [201, 137] width 148 height 16
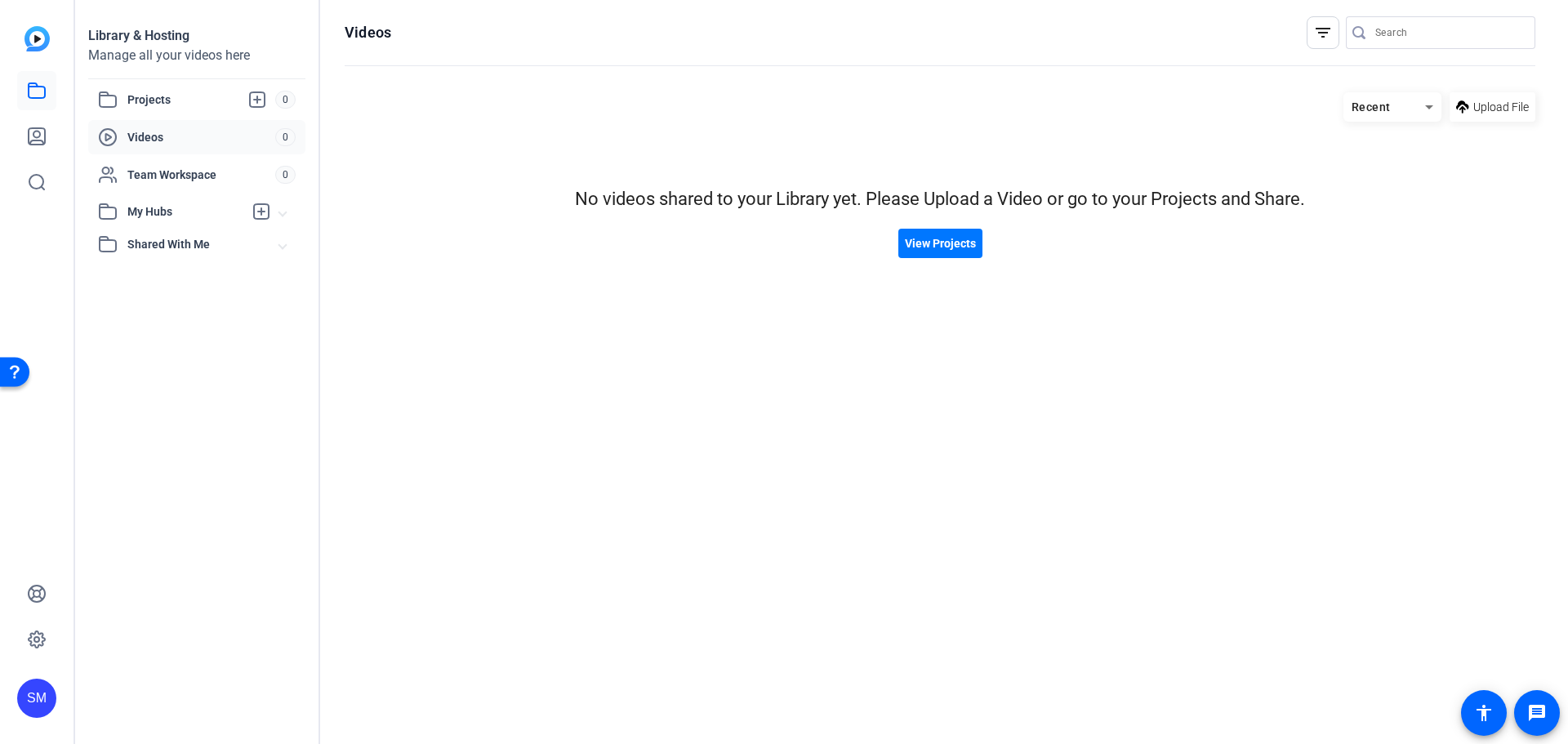
click at [173, 107] on span "Projects" at bounding box center [201, 100] width 148 height 20
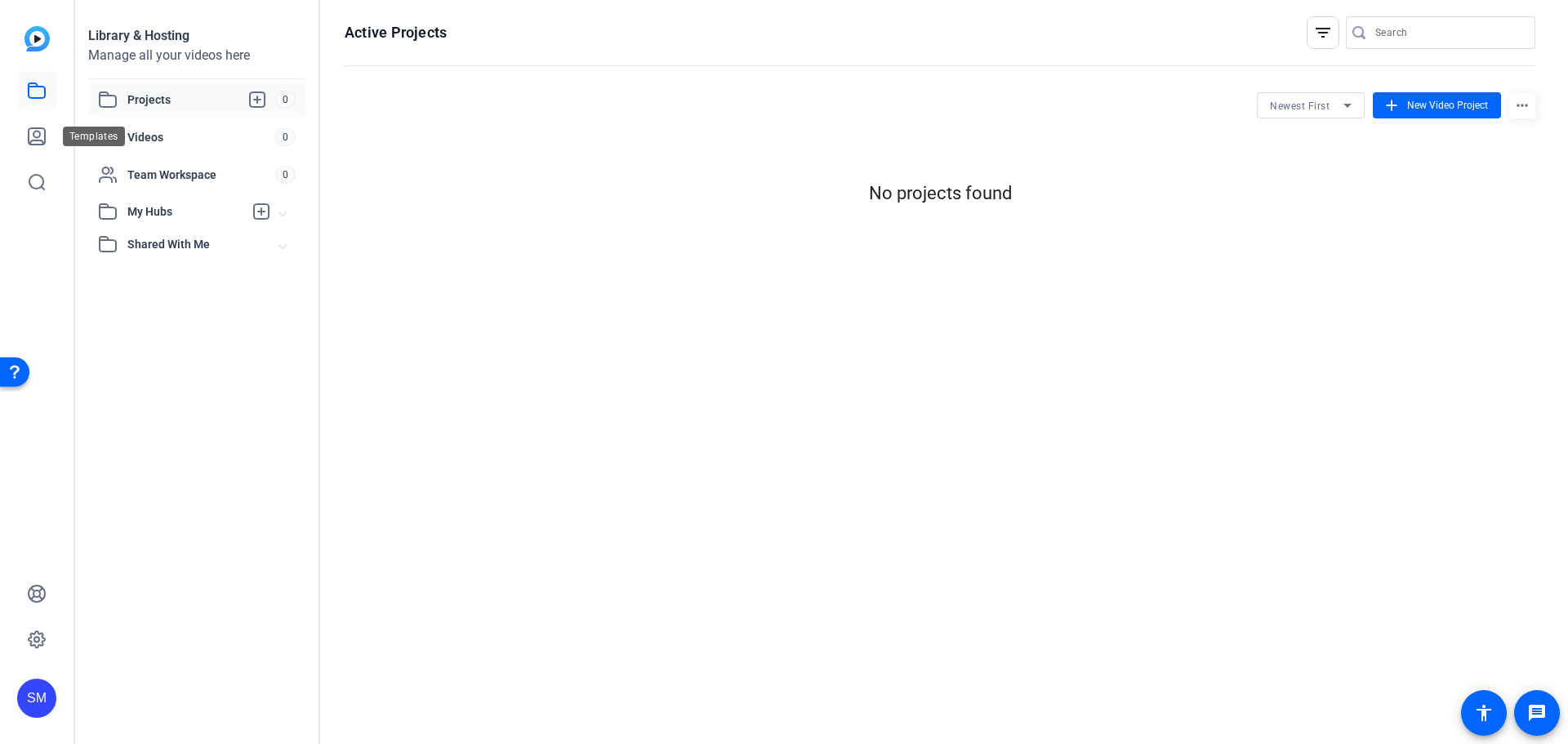
click at [35, 135] on icon at bounding box center [37, 137] width 20 height 20
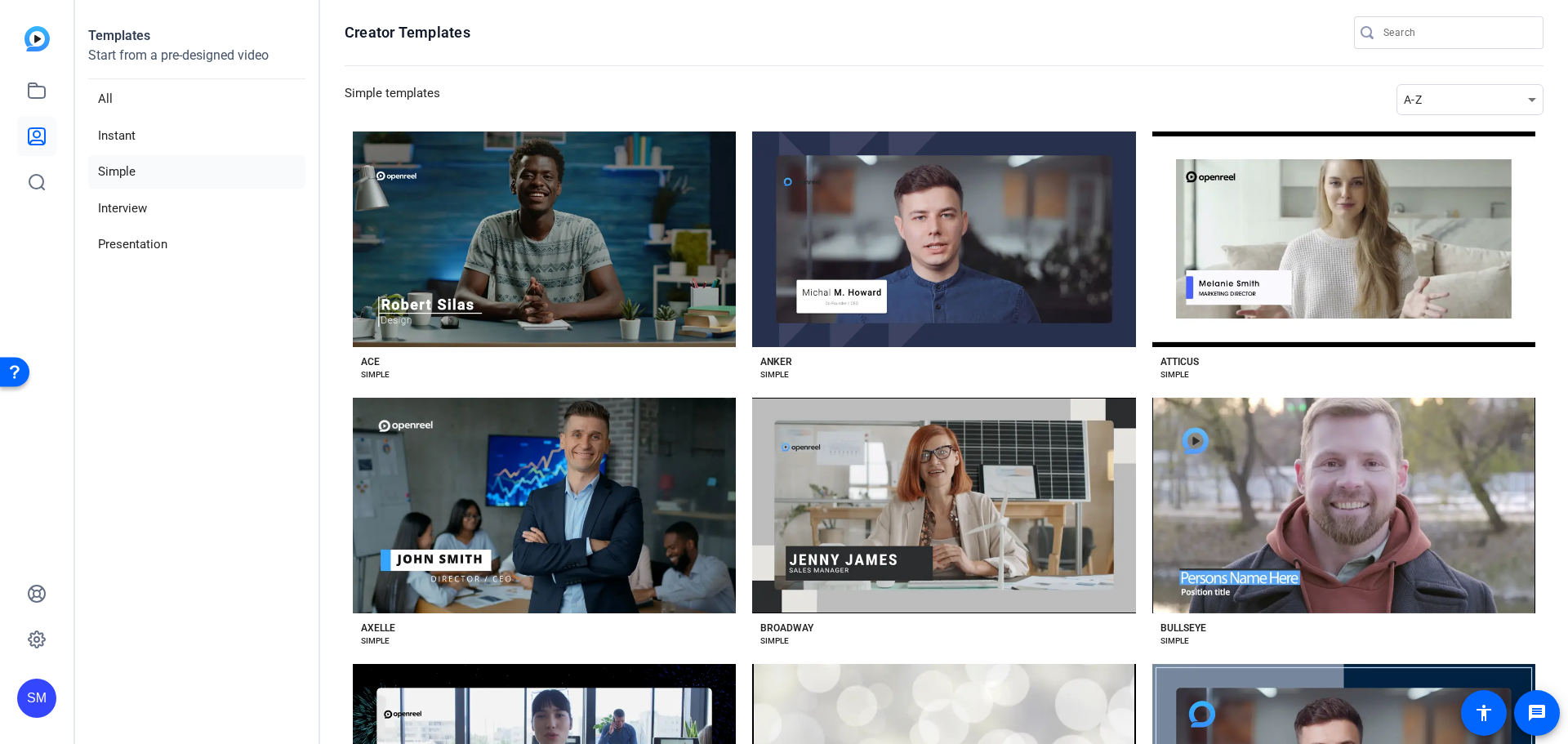
click at [31, 32] on img at bounding box center [37, 39] width 25 height 25
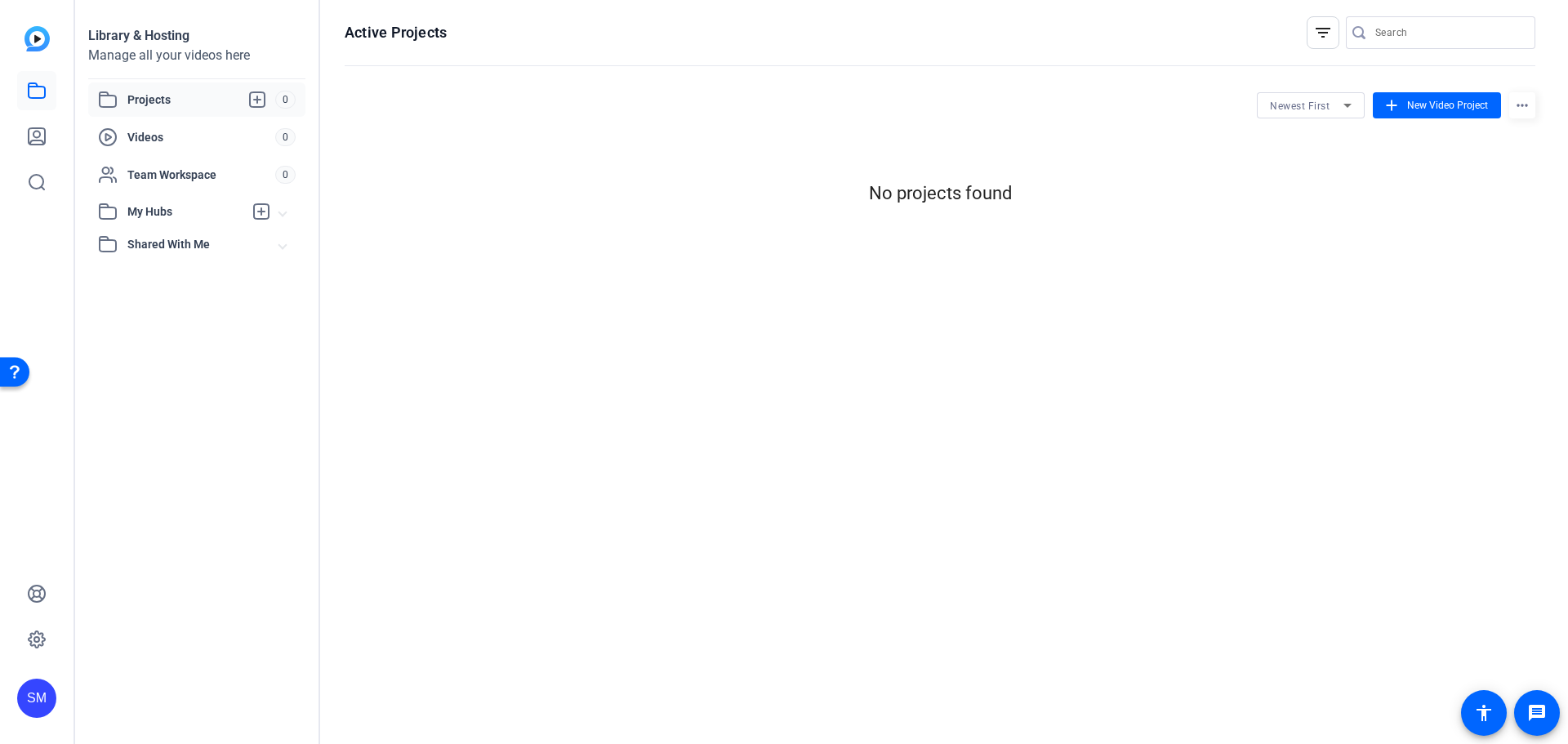
click at [46, 695] on div "SM" at bounding box center [36, 698] width 39 height 39
click at [130, 684] on div "Sean Middaugh" at bounding box center [121, 676] width 94 height 16
click at [43, 701] on div "SM" at bounding box center [36, 698] width 39 height 39
click at [190, 690] on mat-icon "logout" at bounding box center [197, 685] width 20 height 20
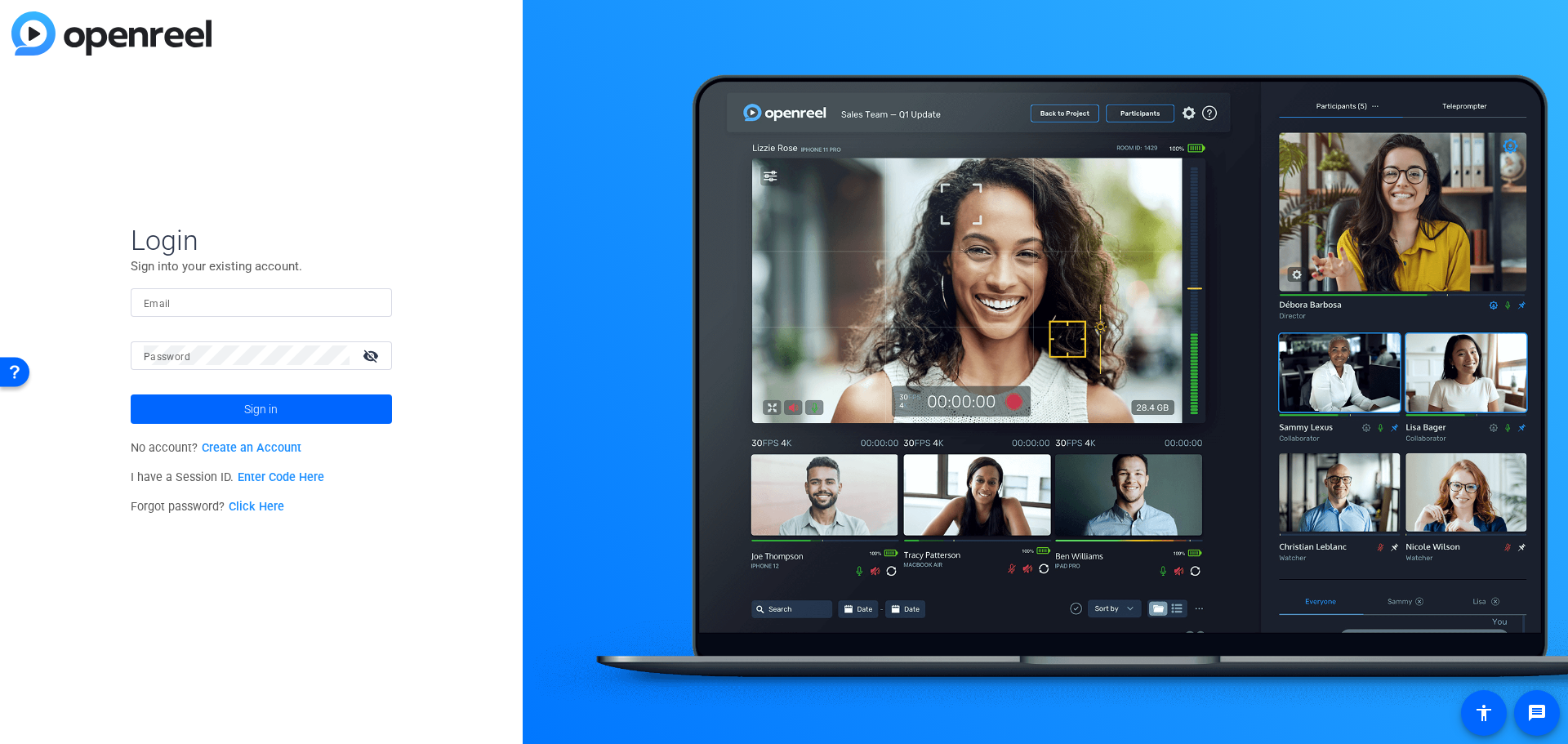
type input "sean@toplinefinancial.ca"
type input "[PERSON_NAME][EMAIL_ADDRESS][DOMAIN_NAME]"
click at [293, 413] on span at bounding box center [261, 409] width 261 height 39
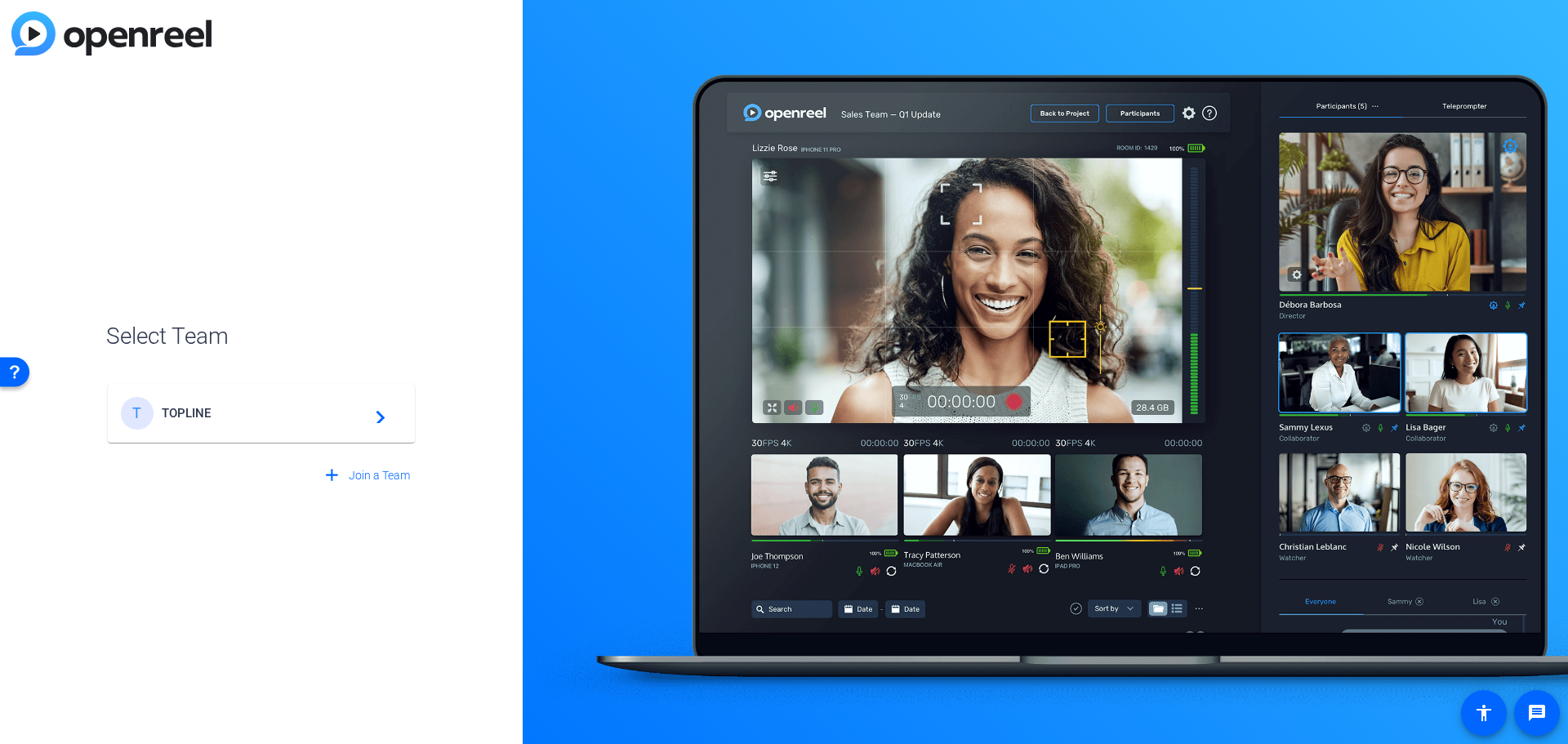
click at [364, 475] on span "Join a Team" at bounding box center [380, 476] width 62 height 17
click at [352, 477] on span "Back to Login" at bounding box center [376, 481] width 69 height 17
click at [384, 420] on mat-icon "navigate_next" at bounding box center [376, 413] width 20 height 20
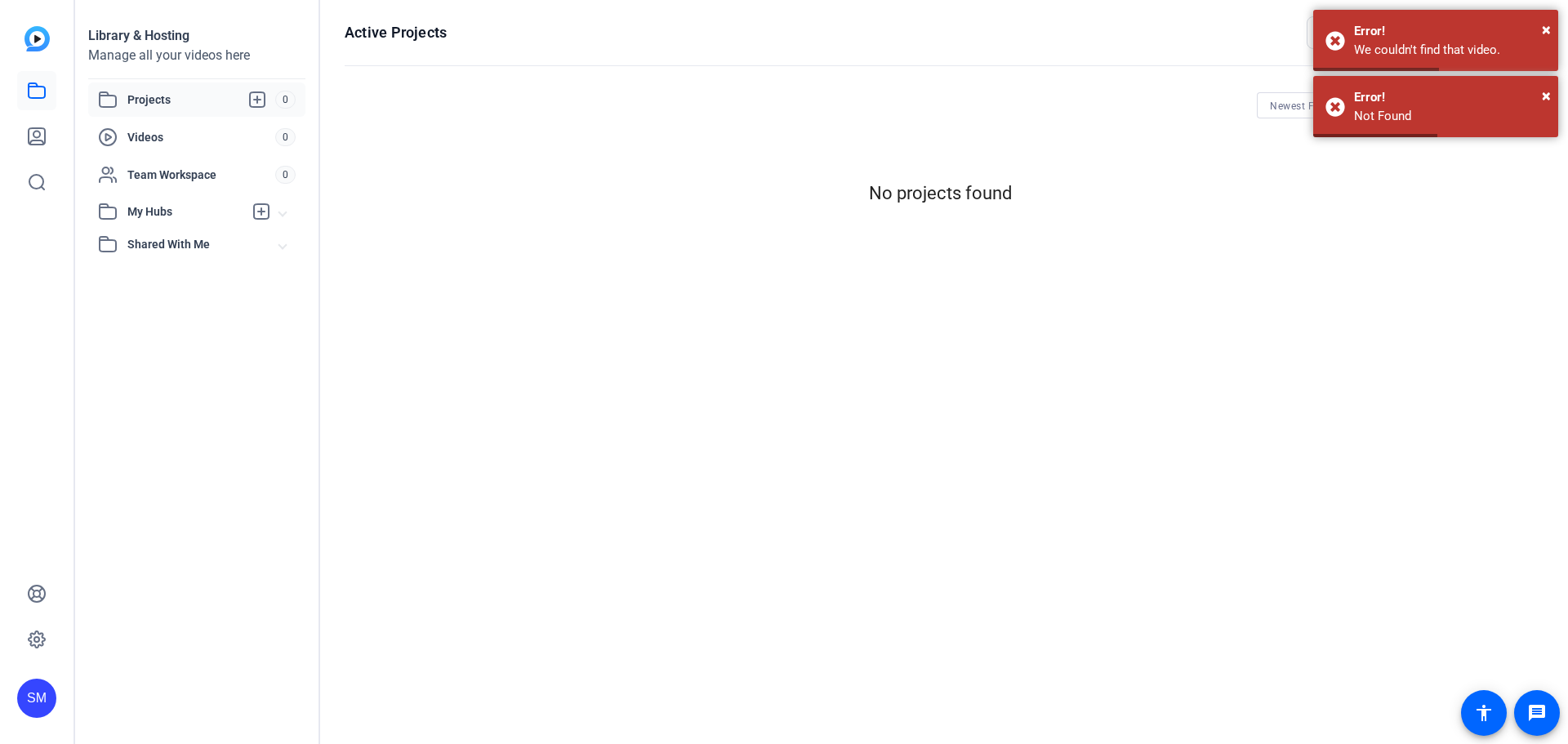
click at [33, 710] on div "SM" at bounding box center [36, 698] width 39 height 39
click at [189, 686] on mat-icon "logout" at bounding box center [197, 685] width 20 height 20
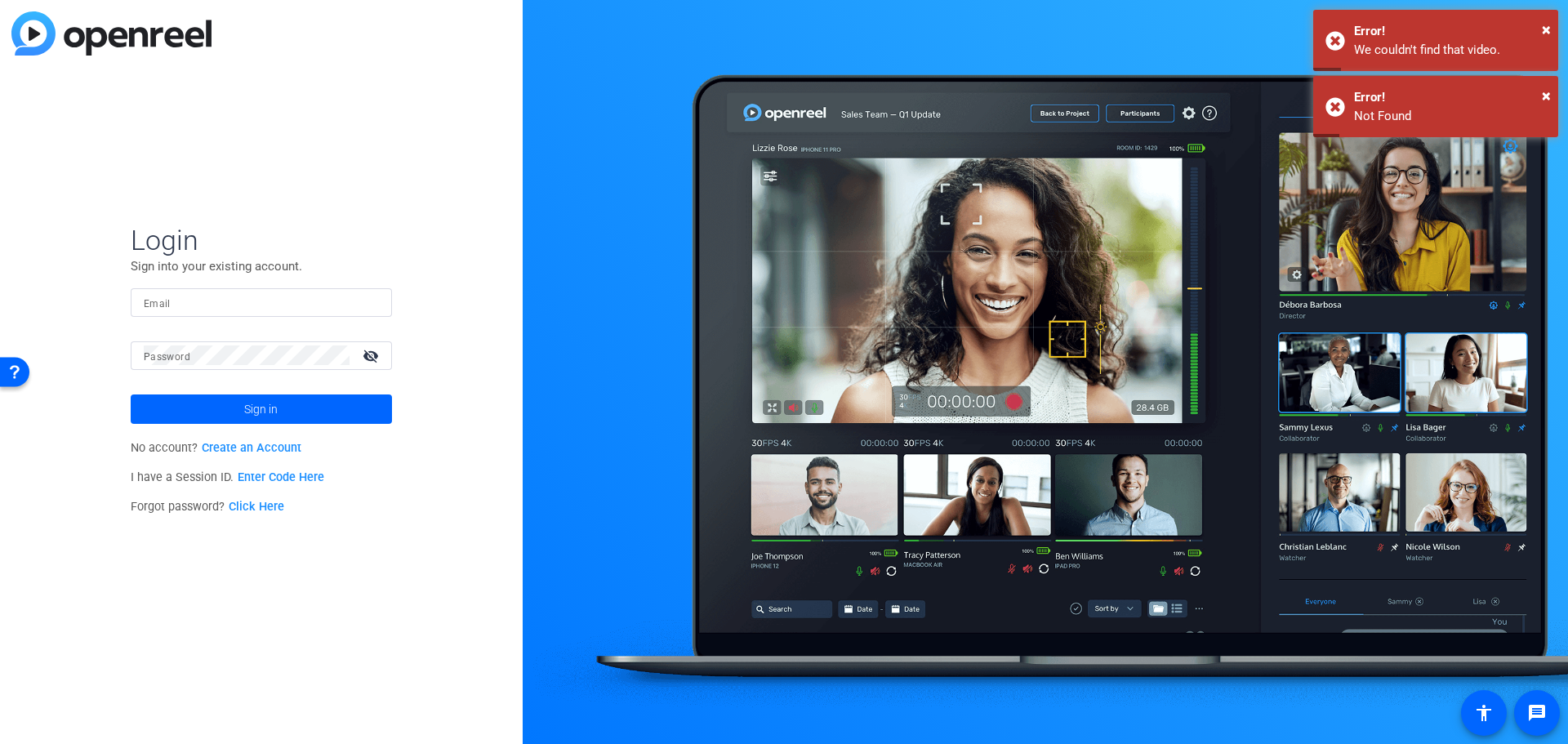
type input "[PERSON_NAME][EMAIL_ADDRESS][DOMAIN_NAME]"
